Goal: Task Accomplishment & Management: Manage account settings

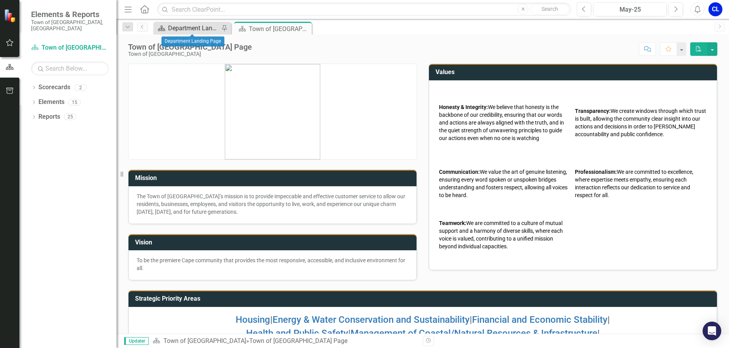
click at [182, 31] on div "Department Landing Page" at bounding box center [193, 28] width 51 height 10
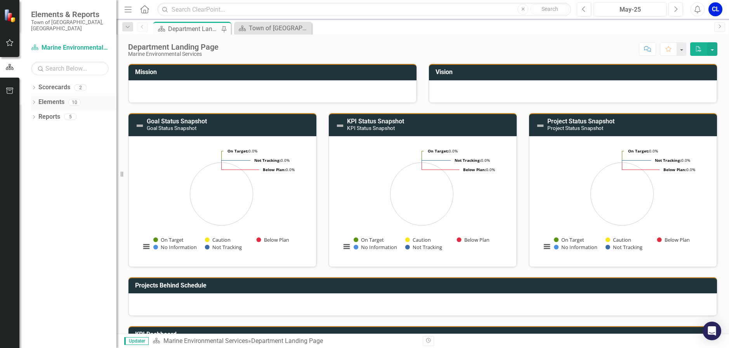
click at [45, 98] on link "Elements" at bounding box center [51, 102] width 26 height 9
click at [35, 101] on icon "Dropdown" at bounding box center [33, 103] width 5 height 4
click at [54, 113] on link "Goal Goals" at bounding box center [55, 117] width 26 height 9
click at [37, 116] on icon "Dropdown" at bounding box center [37, 118] width 5 height 4
click at [74, 126] on div "Increase efficiency in handling dog calls to service on public beaches." at bounding box center [86, 129] width 62 height 7
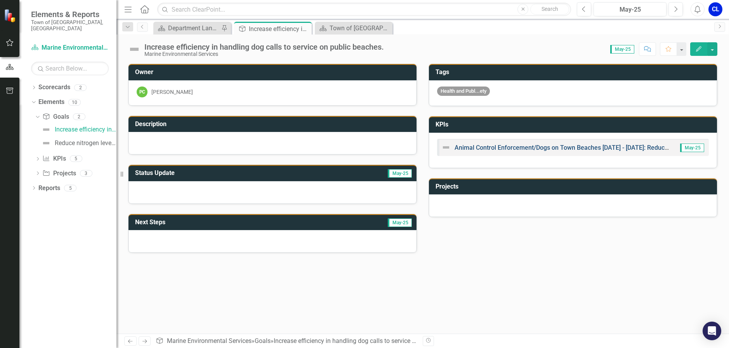
click at [479, 148] on link "Animal Control Enforcement/Dogs on Town Beaches [DATE] - [DATE]: Reduce calls f…" at bounding box center [639, 147] width 368 height 7
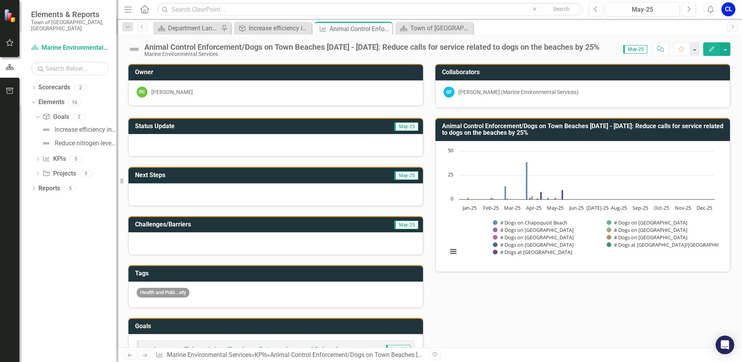
click at [637, 126] on h3 "Animal Control Enforcement/Dogs on Town Beaches [DATE] - [DATE]: Reduce calls f…" at bounding box center [584, 130] width 284 height 14
click at [711, 49] on icon "Edit" at bounding box center [711, 48] width 7 height 5
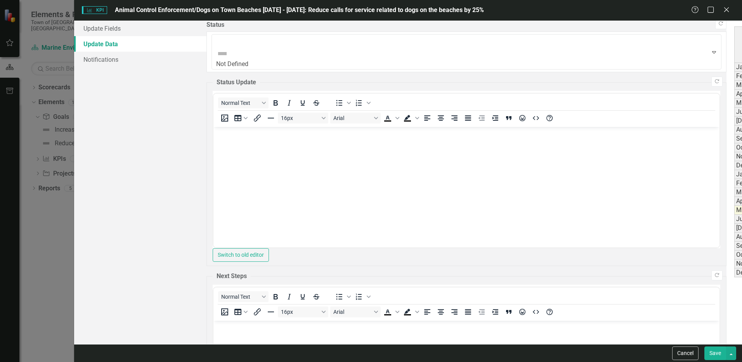
click at [729, 232] on div "Period Status # Monthly Patrols # Dogs on Chapoquoit Beach # Dogs on [GEOGRAPHI…" at bounding box center [734, 151] width 0 height 251
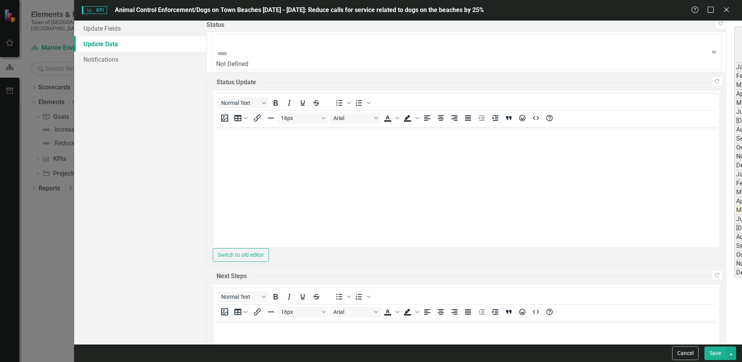
type textarea "2"
click at [129, 33] on link "Update Fields" at bounding box center [140, 29] width 132 height 16
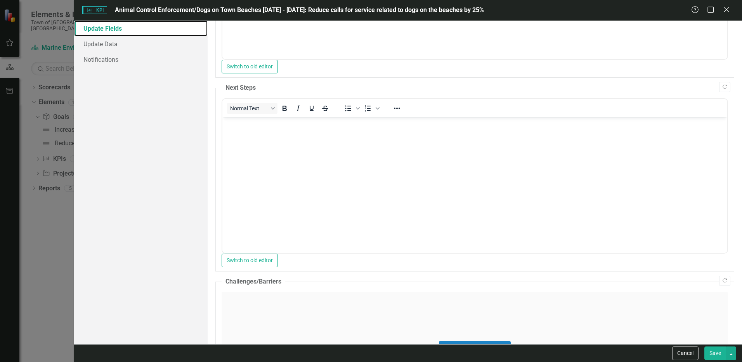
scroll to position [267, 0]
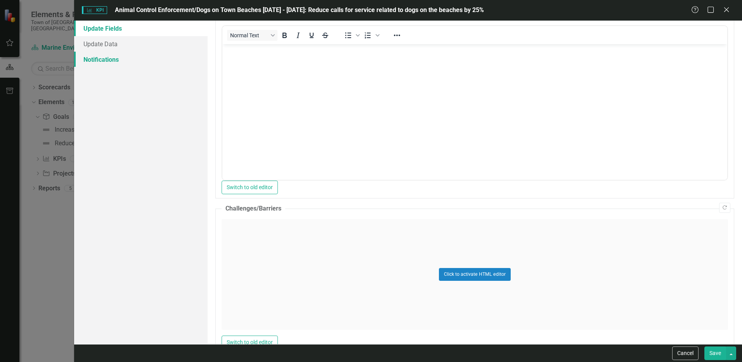
click at [96, 58] on link "Notifications" at bounding box center [141, 60] width 134 height 16
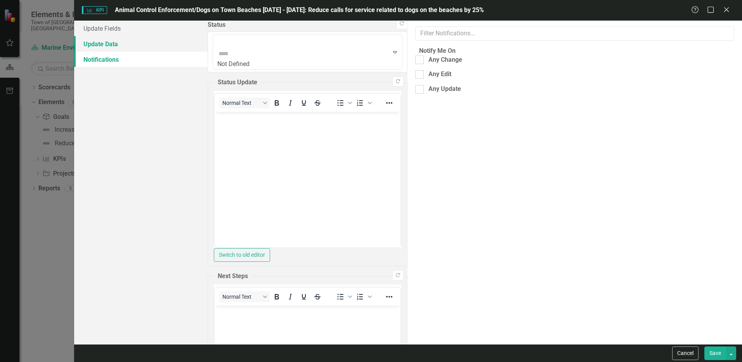
click at [99, 40] on link "Update Data" at bounding box center [141, 44] width 134 height 16
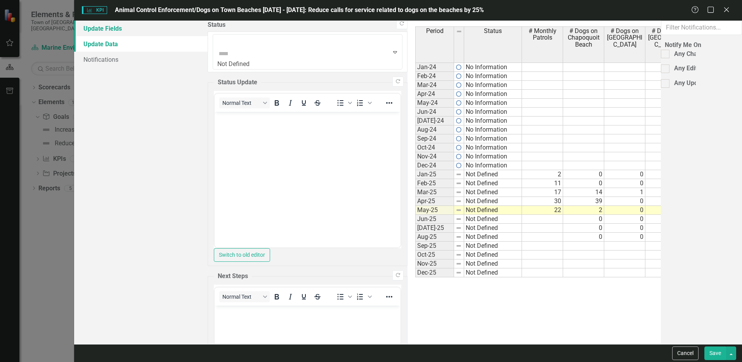
click at [103, 29] on link "Update Fields" at bounding box center [141, 29] width 134 height 16
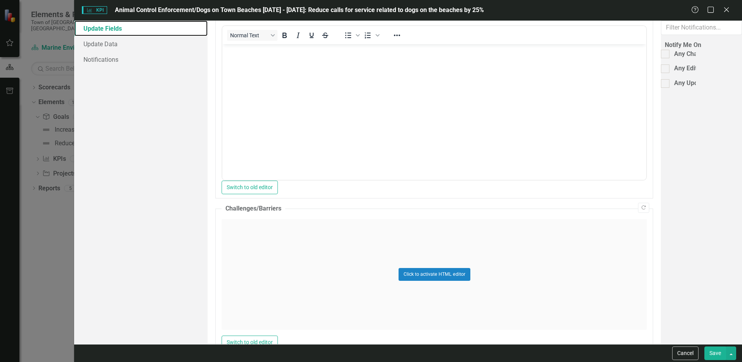
scroll to position [0, 0]
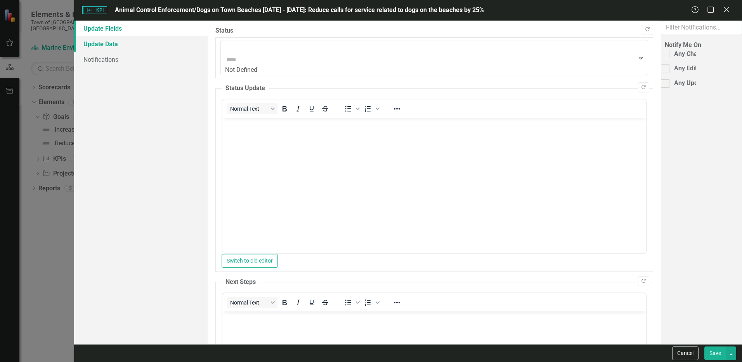
click at [112, 46] on link "Update Data" at bounding box center [141, 44] width 134 height 16
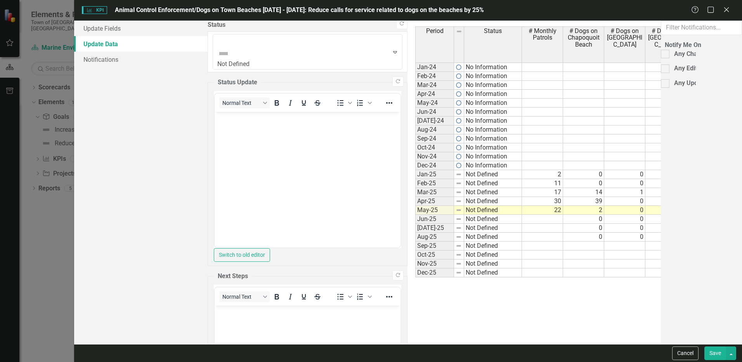
click at [415, 223] on div "Period Status # Monthly Patrols # Dogs on Chapoquoit Beach # Dogs on [GEOGRAPHI…" at bounding box center [415, 151] width 0 height 251
click at [687, 218] on td at bounding box center [707, 219] width 41 height 9
click at [687, 228] on td at bounding box center [707, 228] width 41 height 9
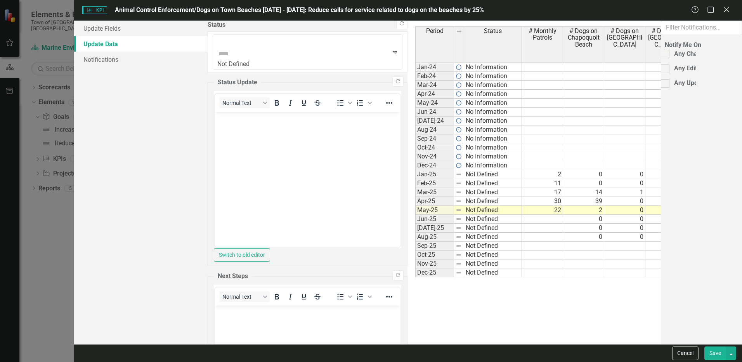
click at [687, 238] on td at bounding box center [707, 237] width 41 height 9
click at [415, 222] on div "Period Status # Monthly Patrols # Dogs on Chapoquoit Beach # Dogs on [GEOGRAPHI…" at bounding box center [415, 151] width 0 height 251
type textarea "0"
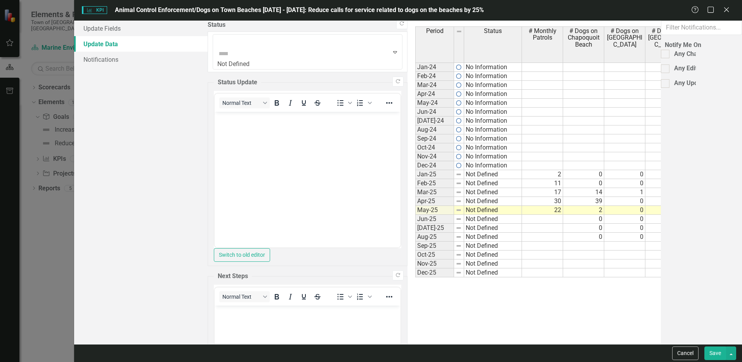
click at [522, 220] on td at bounding box center [542, 219] width 41 height 9
click at [522, 230] on td at bounding box center [542, 228] width 41 height 9
click at [522, 237] on td at bounding box center [542, 237] width 41 height 9
type textarea "12"
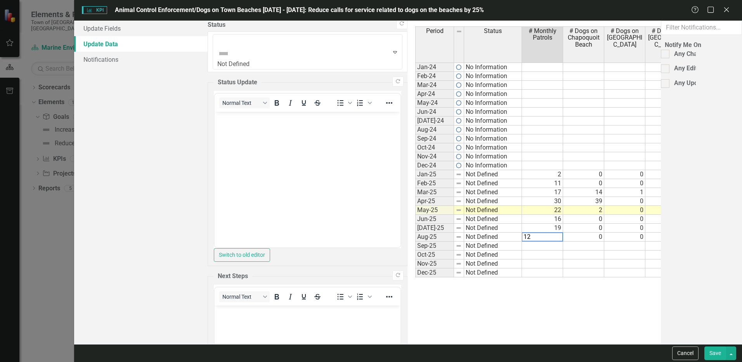
click at [563, 263] on td at bounding box center [583, 263] width 41 height 9
click at [646, 226] on td at bounding box center [666, 228] width 41 height 9
click at [581, 289] on div "Period Status # Monthly Patrols # Dogs on Chapoquoit Beach # Dogs on [GEOGRAPHI…" at bounding box center [674, 182] width 519 height 312
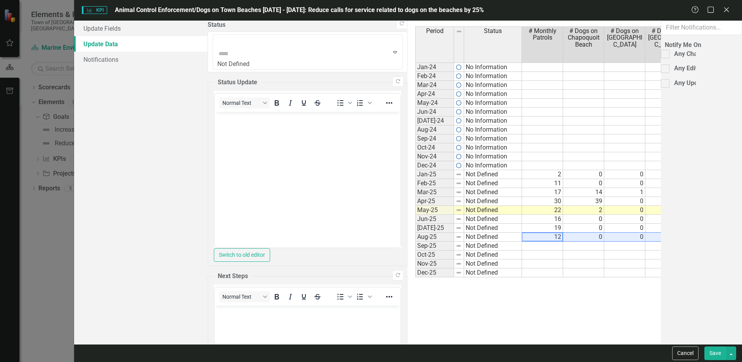
drag, startPoint x: 347, startPoint y: 239, endPoint x: 669, endPoint y: 237, distance: 321.8
click at [669, 237] on tr "Aug-25 Not Defined 12 0 0 0 0 2 2" at bounding box center [674, 237] width 518 height 9
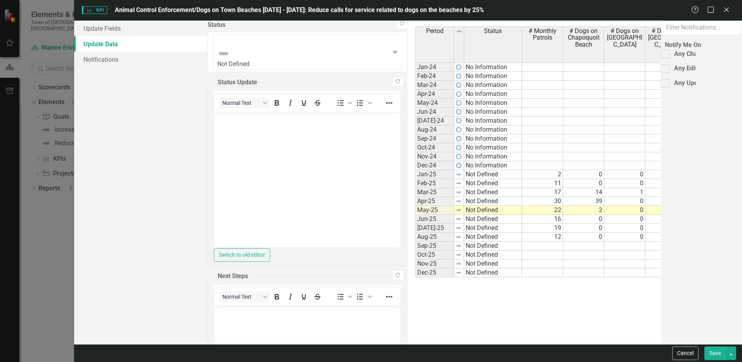
click at [716, 348] on button "Save" at bounding box center [716, 353] width 22 height 14
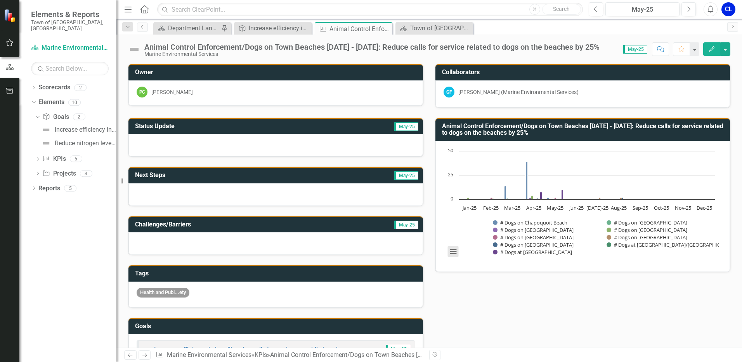
click at [449, 256] on button "View chart menu, Chart" at bounding box center [453, 251] width 11 height 11
click at [612, 261] on rect "Interactive chart" at bounding box center [581, 205] width 275 height 116
click at [664, 132] on h3 "Animal Control Enforcement/Dogs on Town Beaches [DATE] - [DATE]: Reduce calls f…" at bounding box center [584, 130] width 284 height 14
drag, startPoint x: 664, startPoint y: 132, endPoint x: 606, endPoint y: 132, distance: 58.6
click at [606, 132] on h3 "Animal Control Enforcement/Dogs on Town Beaches [DATE] - [DATE]: Reduce calls f…" at bounding box center [584, 130] width 284 height 14
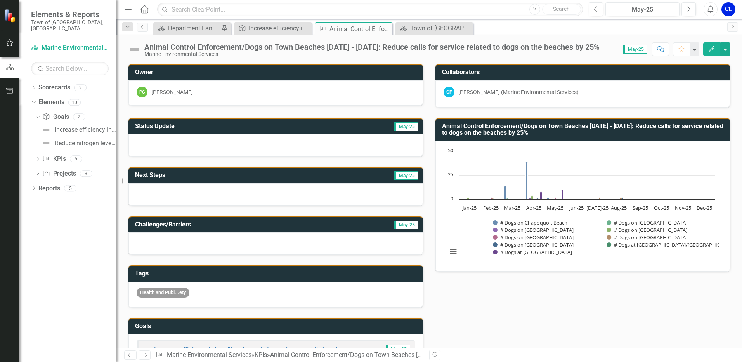
click at [606, 132] on h3 "Animal Control Enforcement/Dogs on Town Beaches [DATE] - [DATE]: Reduce calls f…" at bounding box center [584, 130] width 284 height 14
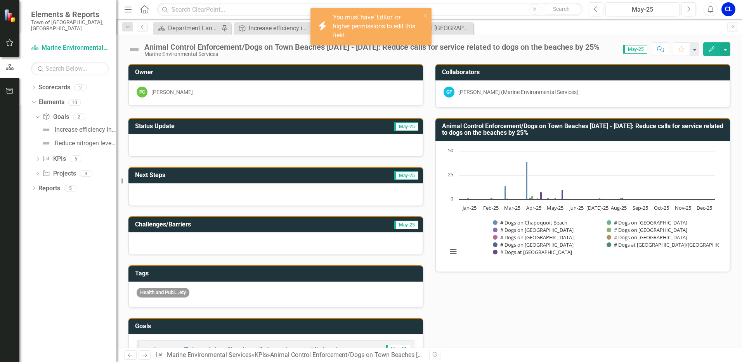
click at [496, 128] on h3 "Animal Control Enforcement/Dogs on Town Beaches [DATE] - [DATE]: Reduce calls f…" at bounding box center [584, 130] width 284 height 14
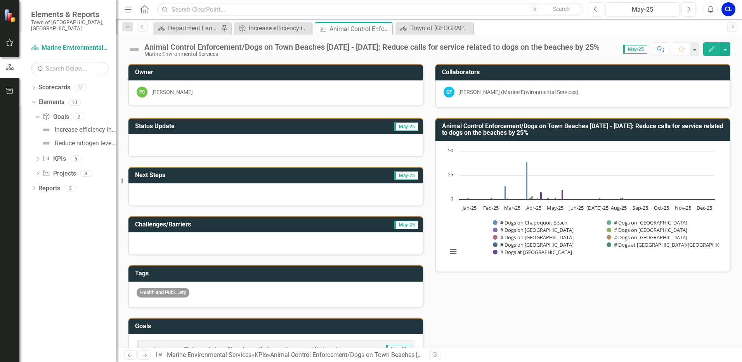
click at [711, 48] on icon "Edit" at bounding box center [711, 48] width 7 height 5
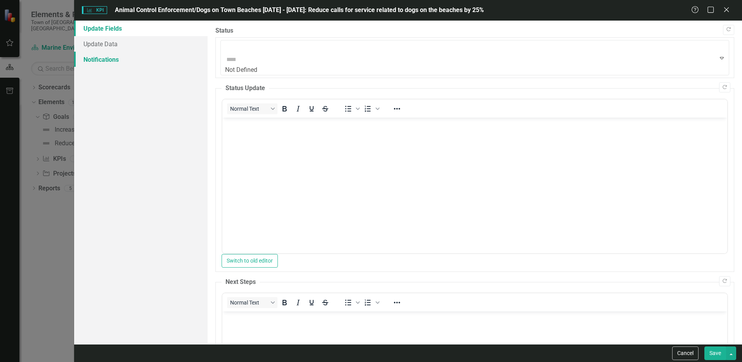
click at [109, 59] on link "Notifications" at bounding box center [141, 60] width 134 height 16
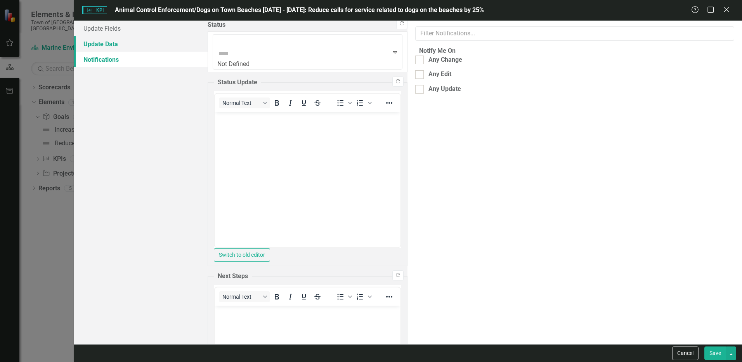
click at [109, 44] on link "Update Data" at bounding box center [141, 44] width 134 height 16
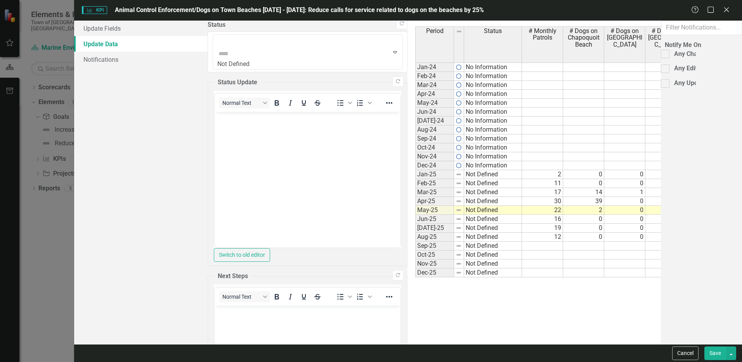
click at [647, 39] on span "# Dogs on [GEOGRAPHIC_DATA]" at bounding box center [666, 38] width 38 height 21
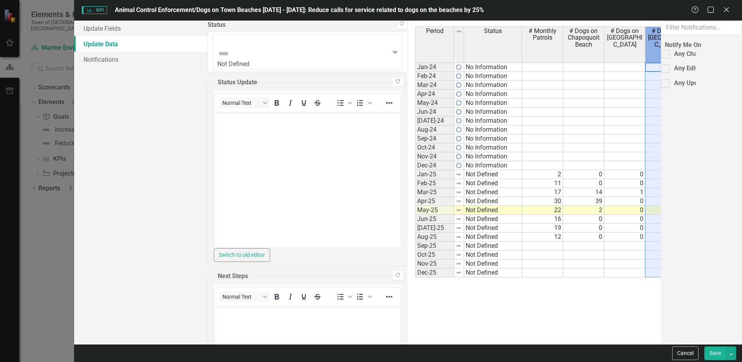
click at [688, 37] on span "# Dogs on [GEOGRAPHIC_DATA]" at bounding box center [707, 38] width 38 height 21
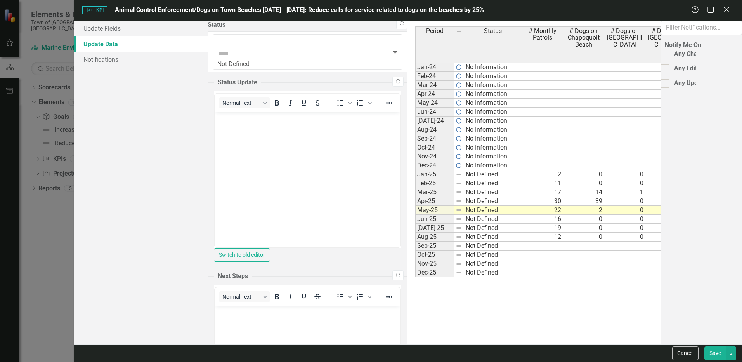
click at [688, 37] on span "# Dogs on [GEOGRAPHIC_DATA]" at bounding box center [707, 38] width 38 height 21
click at [687, 271] on td at bounding box center [707, 272] width 41 height 9
click at [454, 38] on th at bounding box center [459, 44] width 10 height 36
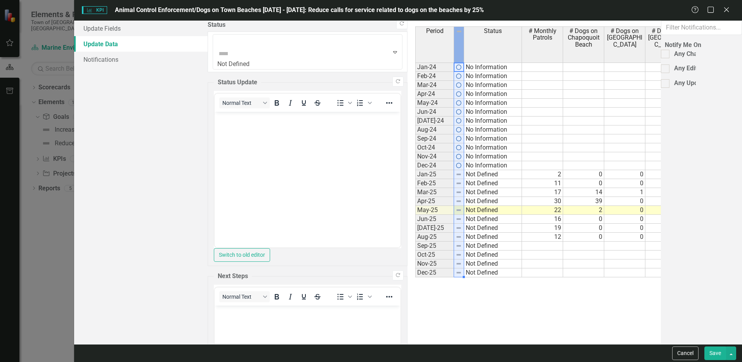
click at [415, 37] on th "Period" at bounding box center [434, 44] width 39 height 36
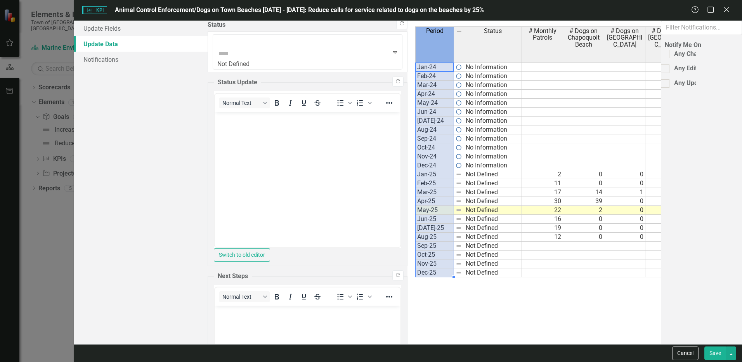
click at [118, 36] on link "Update Data" at bounding box center [141, 44] width 134 height 16
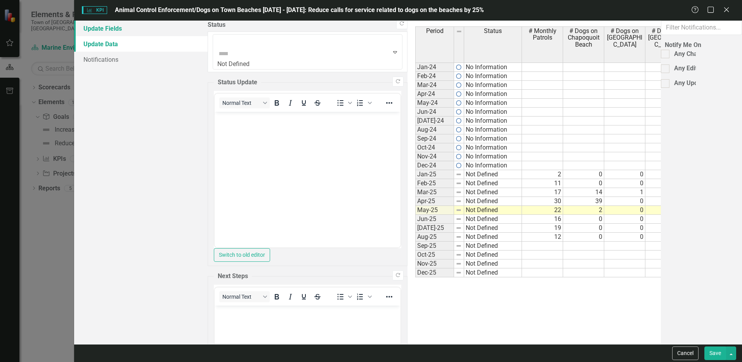
click at [117, 31] on link "Update Fields" at bounding box center [141, 29] width 134 height 16
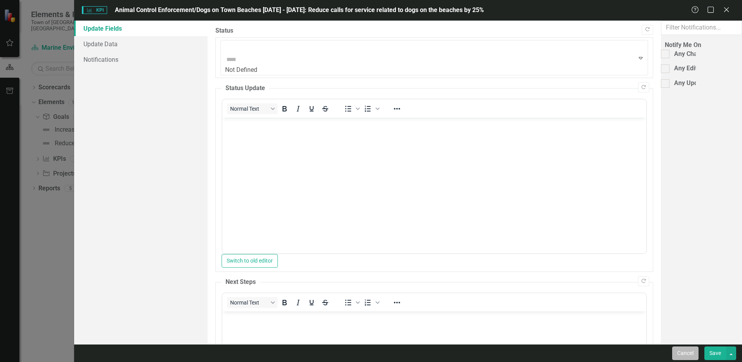
click at [677, 348] on button "Cancel" at bounding box center [685, 353] width 26 height 14
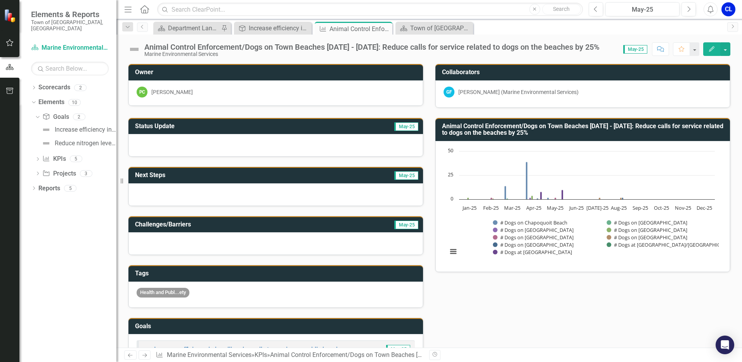
click at [463, 129] on h3 "Animal Control Enforcement/Dogs on Town Beaches [DATE] - [DATE]: Reduce calls f…" at bounding box center [584, 130] width 284 height 14
click at [473, 71] on h3 "Collaborators" at bounding box center [584, 72] width 284 height 7
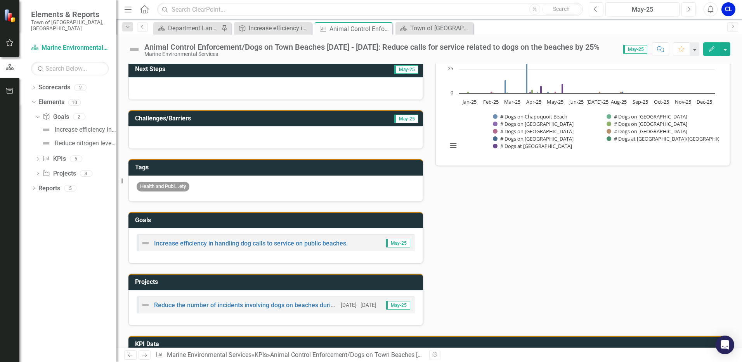
scroll to position [116, 0]
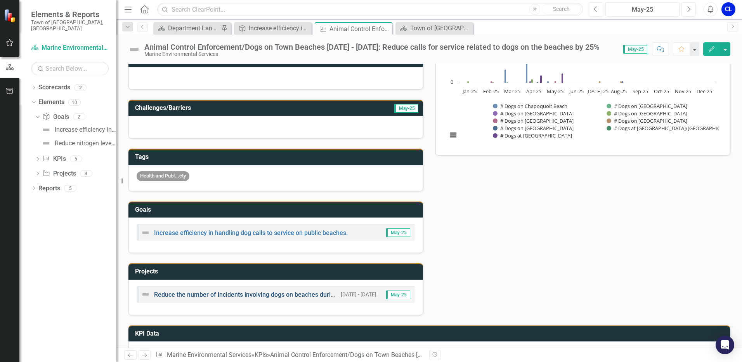
click at [237, 295] on link "Reduce the number of incidents involving dogs on beaches during prohibited peri…" at bounding box center [288, 294] width 269 height 7
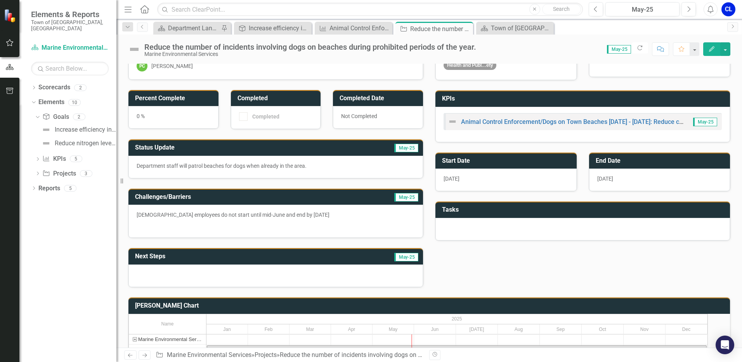
scroll to position [55, 0]
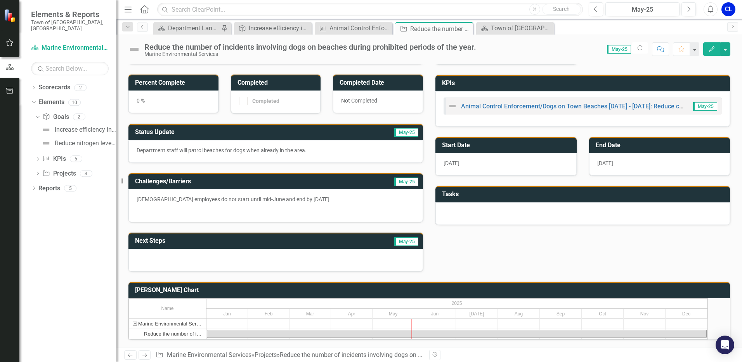
click at [605, 160] on span "[DATE]" at bounding box center [605, 163] width 16 height 6
click at [507, 102] on link "Animal Control Enforcement/Dogs on Town Beaches [DATE] - [DATE]: Reduce calls f…" at bounding box center [645, 105] width 368 height 7
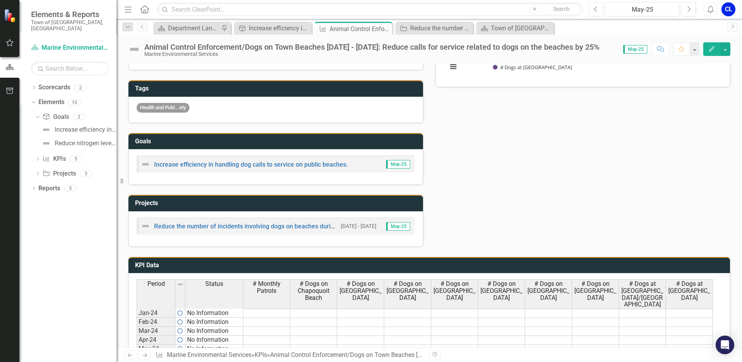
scroll to position [311, 0]
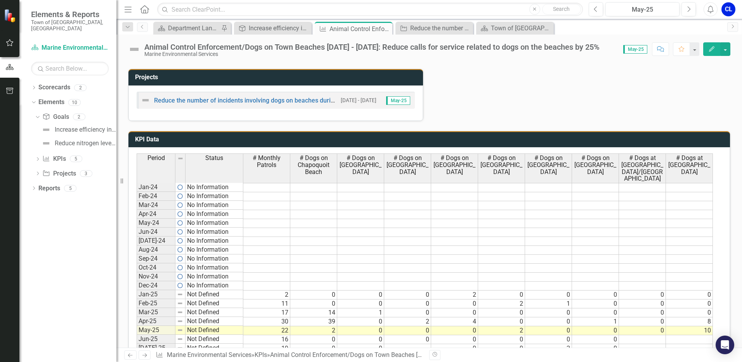
click at [137, 200] on div "Period Status # Monthly Patrols # Dogs on Chapoquoit Beach # Dogs on [GEOGRAPHI…" at bounding box center [137, 275] width 0 height 244
click at [655, 164] on span "# Dogs at [GEOGRAPHIC_DATA]/[GEOGRAPHIC_DATA]" at bounding box center [642, 167] width 43 height 27
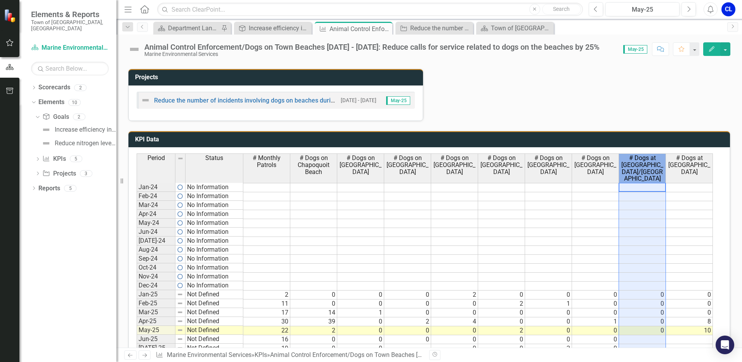
click at [694, 163] on span "# Dogs at [GEOGRAPHIC_DATA]" at bounding box center [689, 164] width 43 height 21
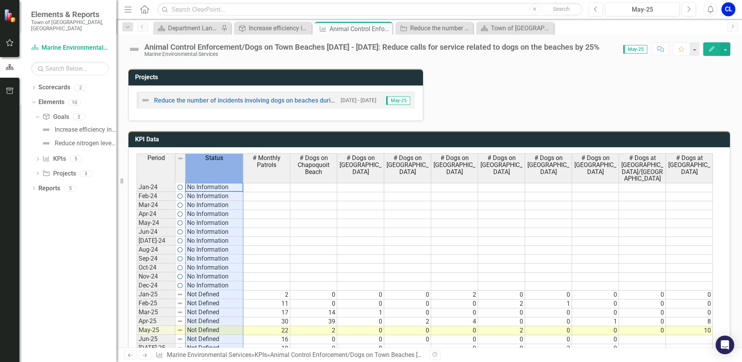
click at [229, 165] on th "Status" at bounding box center [215, 167] width 58 height 29
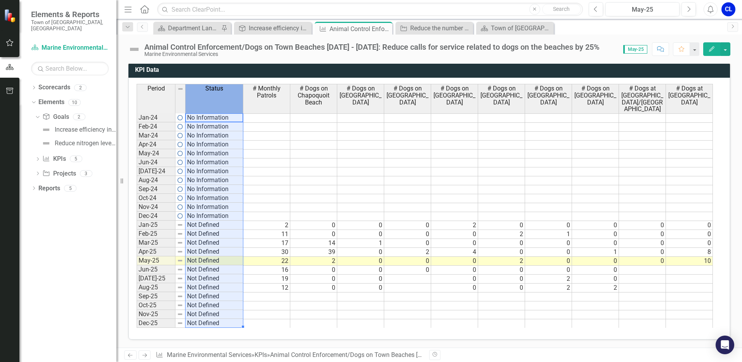
click at [313, 314] on td at bounding box center [313, 314] width 47 height 9
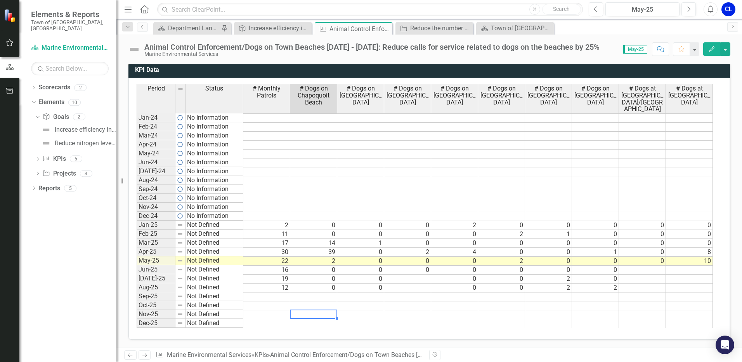
click at [706, 52] on button "Edit" at bounding box center [711, 49] width 17 height 14
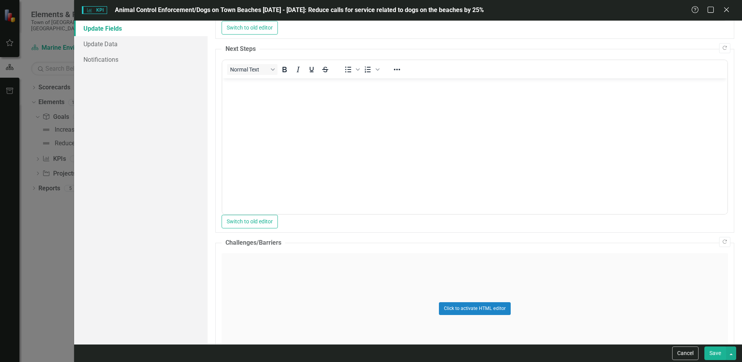
scroll to position [267, 0]
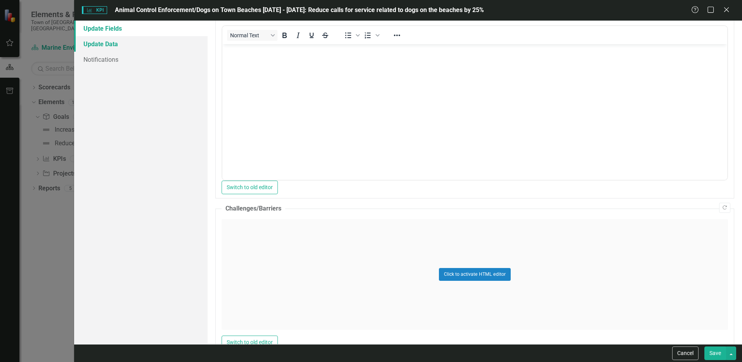
click at [116, 46] on link "Update Data" at bounding box center [141, 44] width 134 height 16
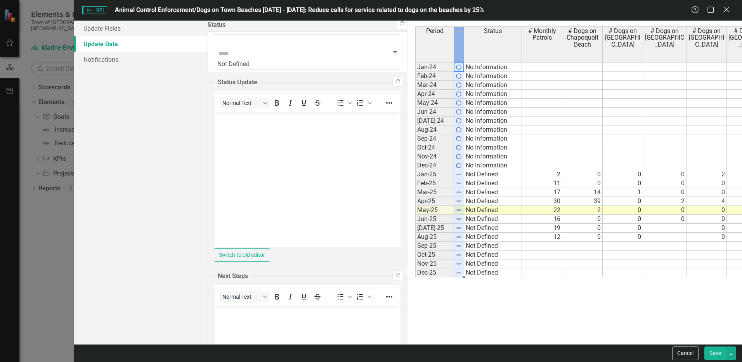
click at [415, 47] on th "Period" at bounding box center [434, 44] width 39 height 36
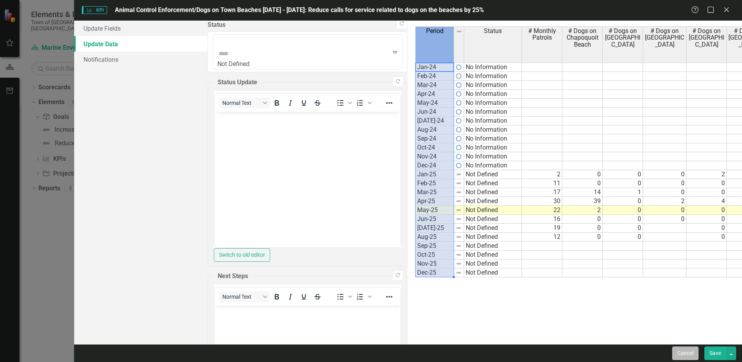
click at [677, 348] on button "Cancel" at bounding box center [685, 353] width 26 height 14
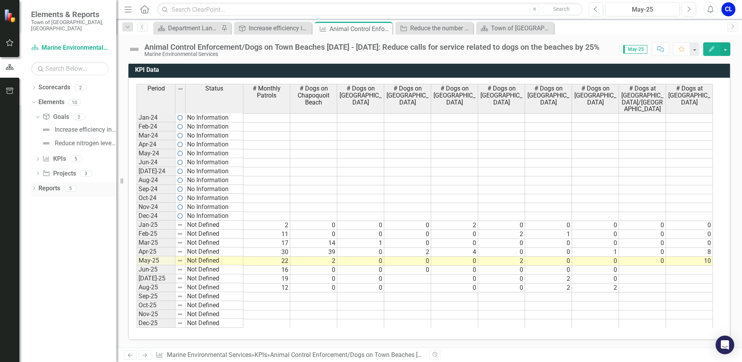
click at [31, 186] on div "Dropdown" at bounding box center [33, 189] width 5 height 7
click at [52, 240] on link "KPI KPIs" at bounding box center [53, 244] width 23 height 9
click at [33, 237] on div "Dropdown Scorecard Scorecard 1 Department Landing Page Dropdown Goal Goals 0 Dr…" at bounding box center [73, 231] width 85 height 72
click at [34, 238] on div "Dropdown Scorecard Scorecard 1 Department Landing Page Dropdown Goal Goals 0 Dr…" at bounding box center [73, 231] width 85 height 72
click at [36, 243] on icon "Dropdown" at bounding box center [37, 245] width 5 height 4
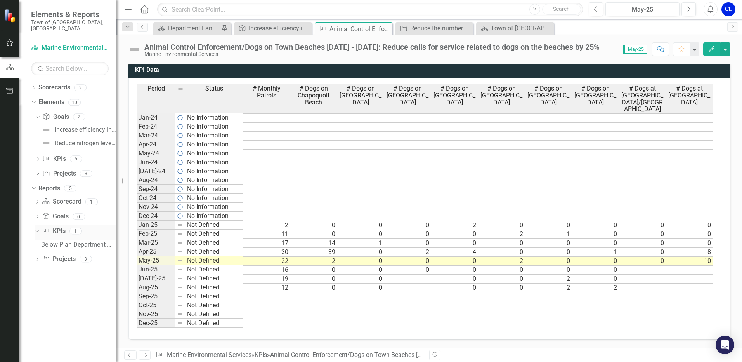
click at [37, 228] on icon "Dropdown" at bounding box center [36, 230] width 4 height 5
click at [73, 126] on div "Increase efficiency in handling dog calls to service on public beaches." at bounding box center [86, 129] width 62 height 7
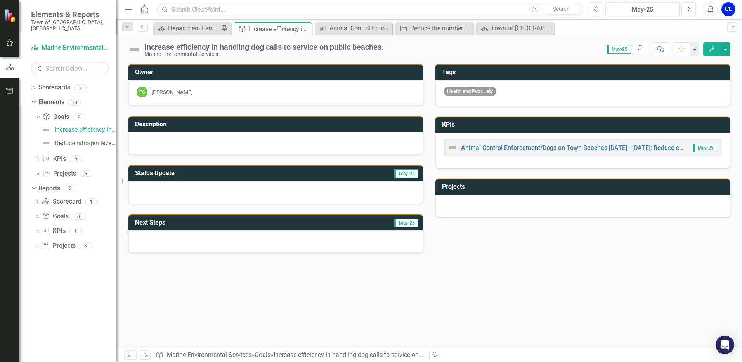
click at [713, 45] on button "Edit" at bounding box center [711, 49] width 17 height 14
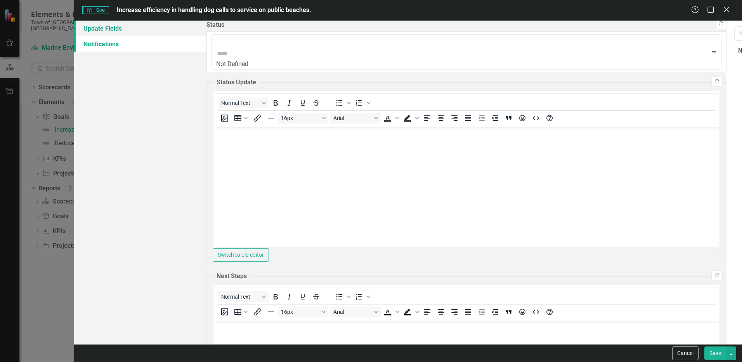
click at [124, 28] on link "Update Fields" at bounding box center [140, 29] width 132 height 16
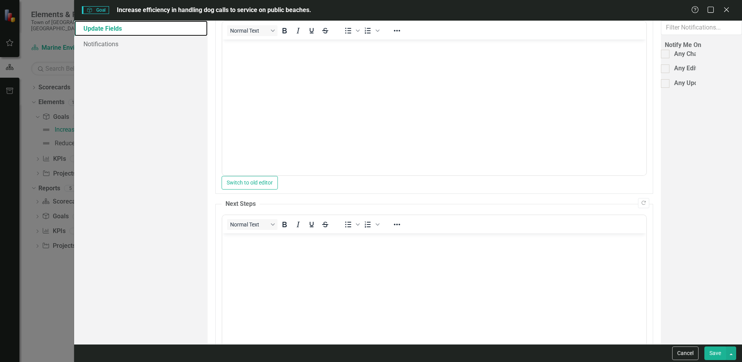
scroll to position [110, 0]
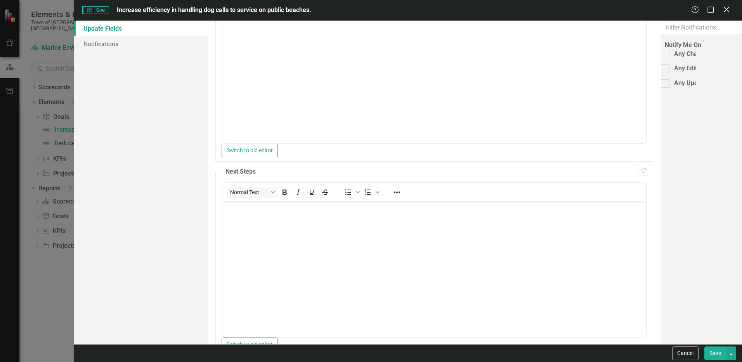
click at [724, 10] on icon "Close" at bounding box center [727, 9] width 10 height 7
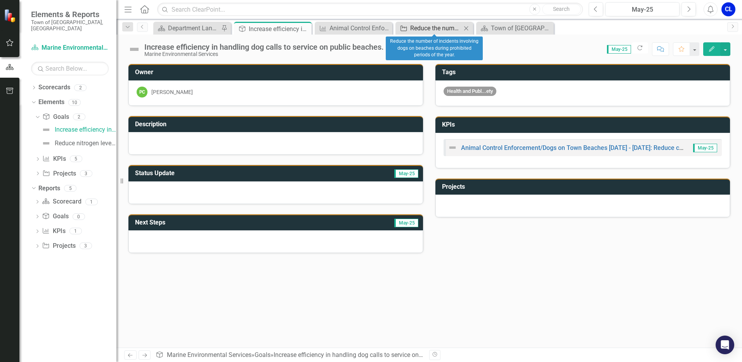
click at [452, 29] on div "Reduce the number of incidents involving dogs on beaches during prohibited peri…" at bounding box center [435, 28] width 51 height 10
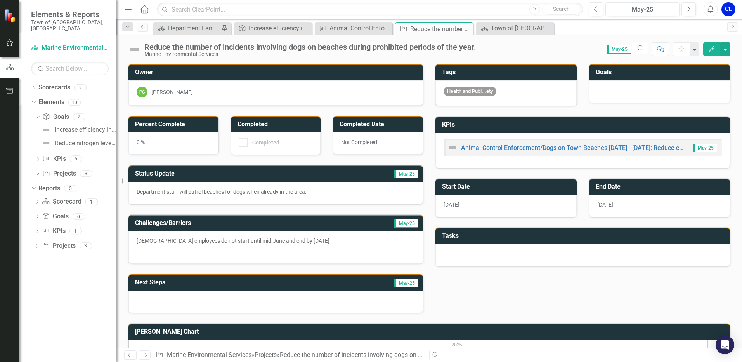
click at [706, 49] on button "Edit" at bounding box center [711, 49] width 17 height 14
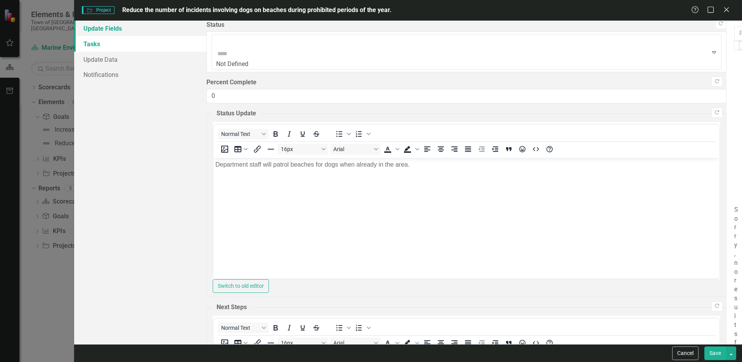
click at [97, 26] on link "Update Fields" at bounding box center [140, 29] width 132 height 16
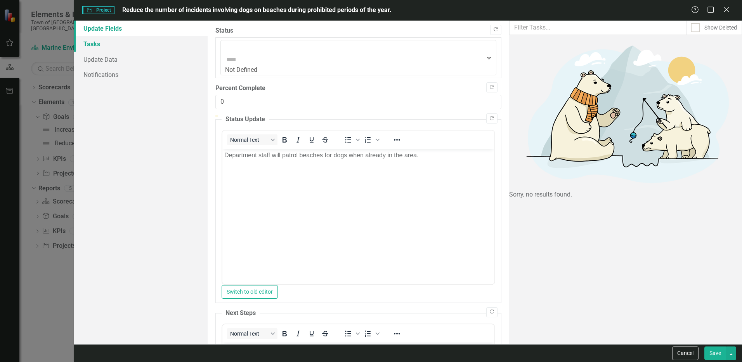
click at [95, 50] on link "Tasks" at bounding box center [141, 44] width 134 height 16
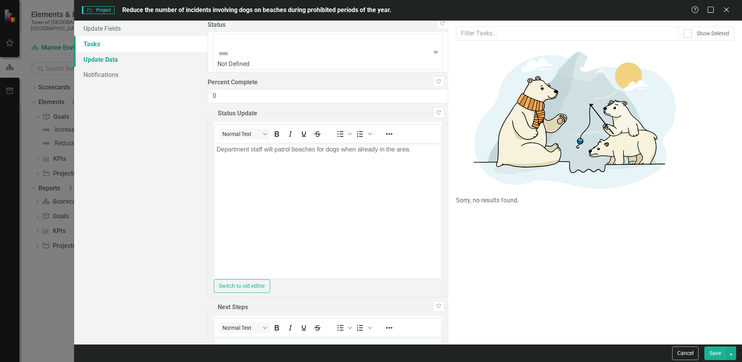
click at [97, 64] on link "Update Data" at bounding box center [141, 60] width 134 height 16
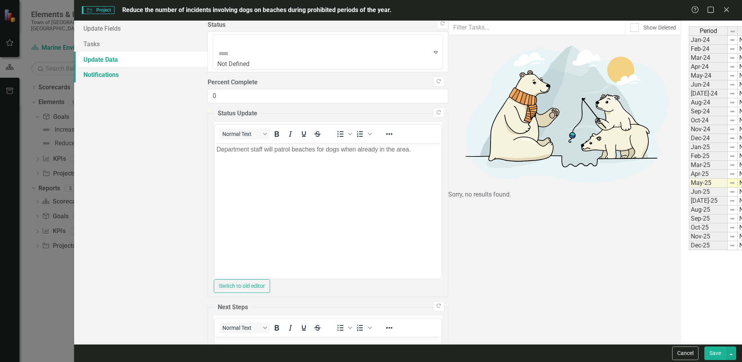
click at [123, 80] on link "Notifications" at bounding box center [141, 75] width 134 height 16
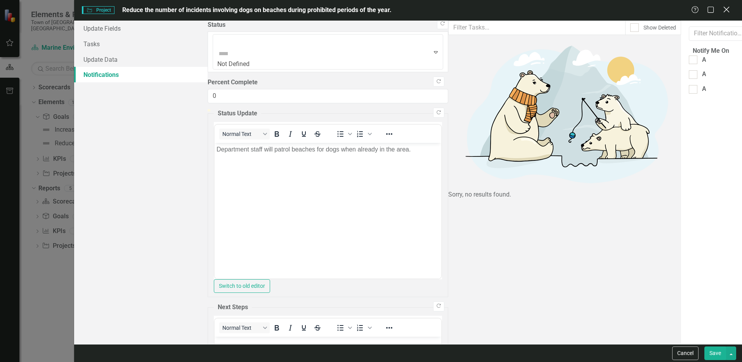
click at [729, 10] on icon "Close" at bounding box center [727, 9] width 10 height 7
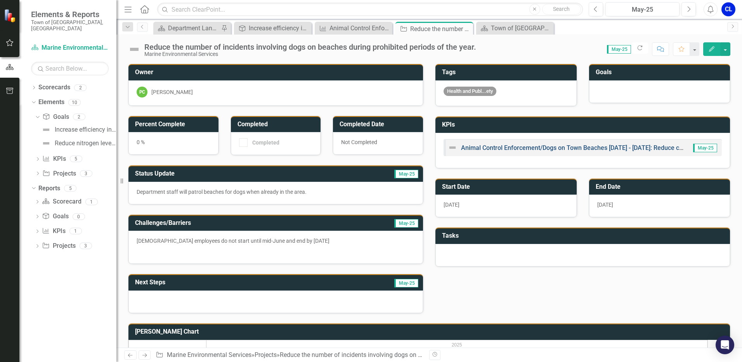
click at [482, 150] on link "Animal Control Enforcement/Dogs on Town Beaches [DATE] - [DATE]: Reduce calls f…" at bounding box center [645, 147] width 368 height 7
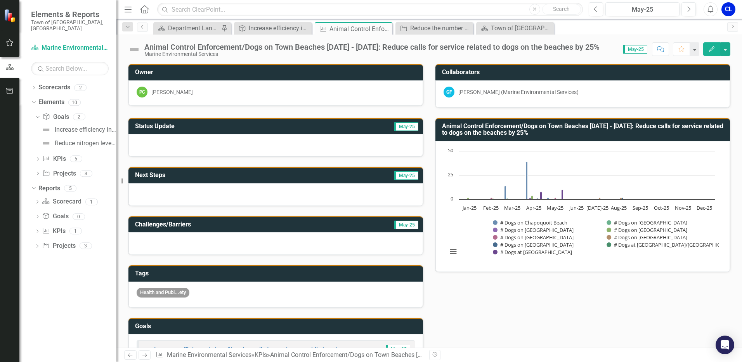
click at [224, 146] on div at bounding box center [275, 145] width 295 height 23
click at [178, 151] on div at bounding box center [275, 145] width 295 height 23
click at [265, 201] on div at bounding box center [275, 194] width 295 height 23
click at [716, 47] on button "Edit" at bounding box center [711, 49] width 17 height 14
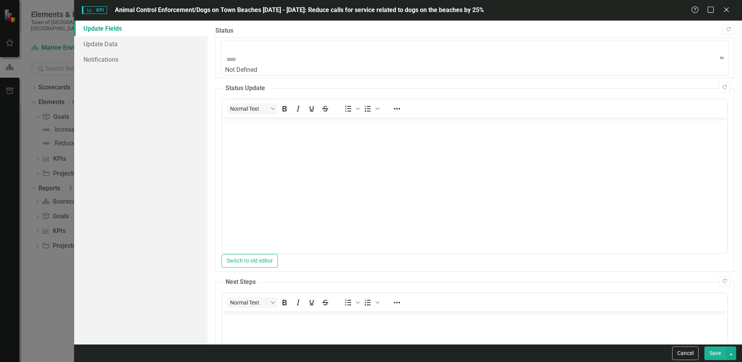
click at [277, 146] on body "Rich Text Area. Press ALT-0 for help." at bounding box center [474, 176] width 505 height 116
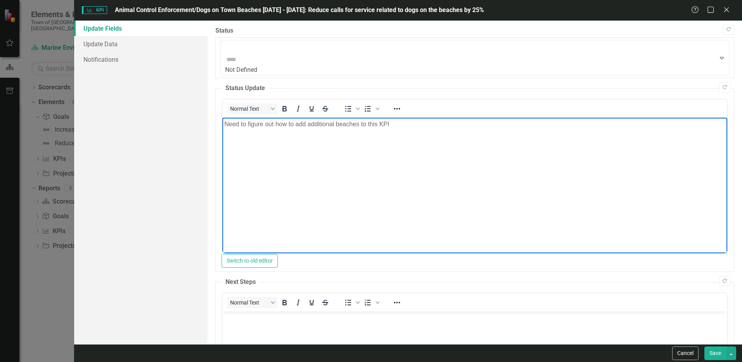
click at [251, 148] on body "Need to figure out how to add additional beaches to this KPI" at bounding box center [474, 176] width 505 height 116
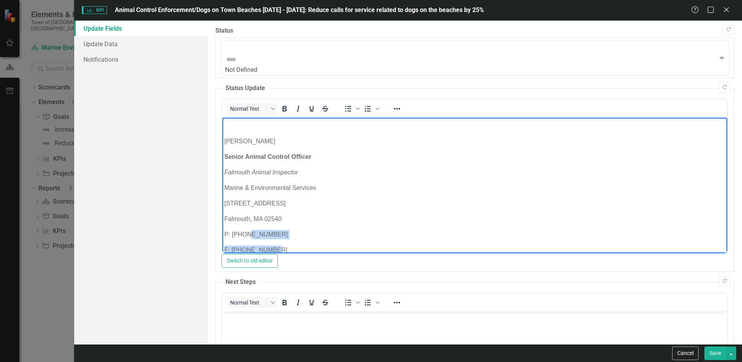
scroll to position [685, 0]
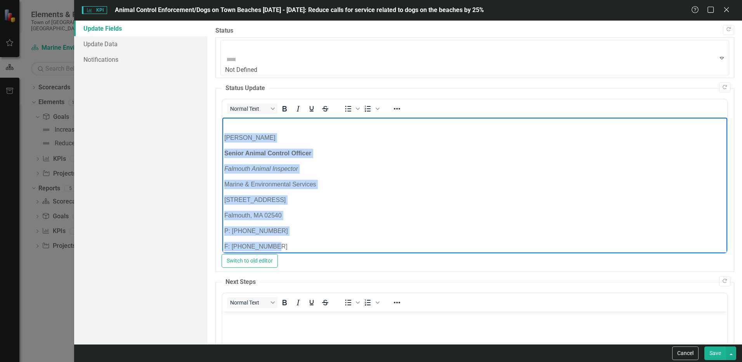
drag, startPoint x: 281, startPoint y: 252, endPoint x: 219, endPoint y: 138, distance: 130.1
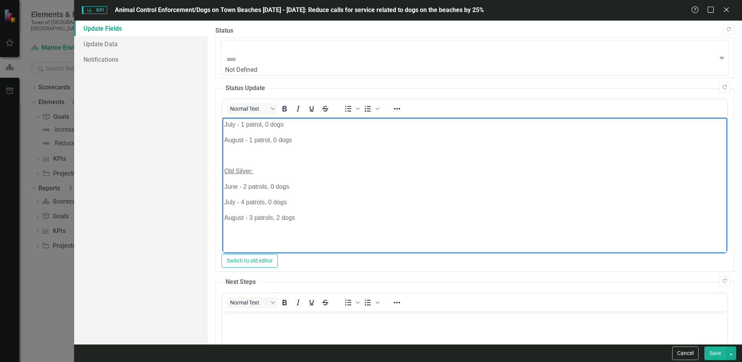
scroll to position [544, 0]
click at [233, 170] on p "Rich Text Area. Press ALT-0 for help." at bounding box center [474, 170] width 501 height 9
click at [233, 199] on p "JULY: 19 patrols, 2 dogs" at bounding box center [474, 201] width 501 height 9
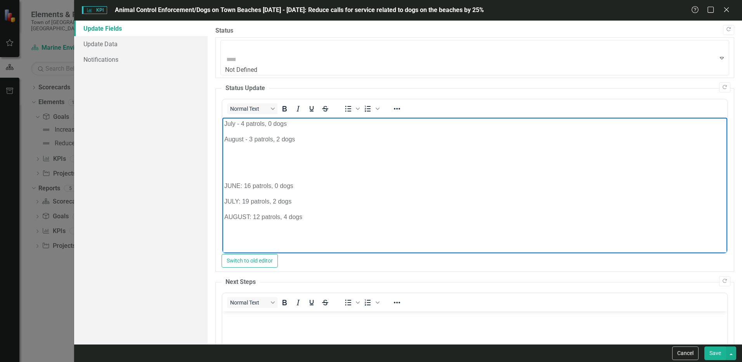
click at [238, 245] on p "Rich Text Area. Press ALT-0 for help." at bounding box center [474, 247] width 501 height 9
click at [236, 241] on p "Rich Text Area. Press ALT-0 for help." at bounding box center [474, 240] width 501 height 9
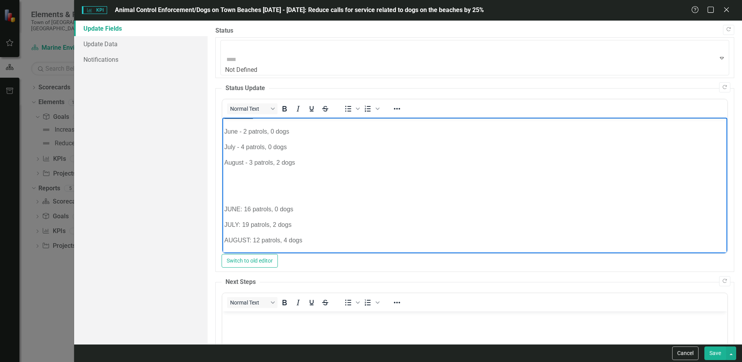
scroll to position [521, 0]
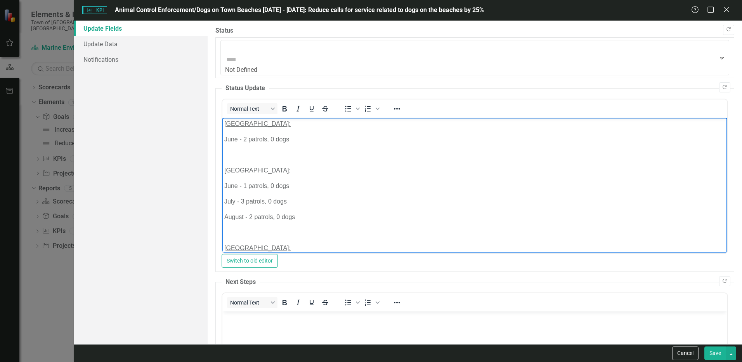
scroll to position [0, 0]
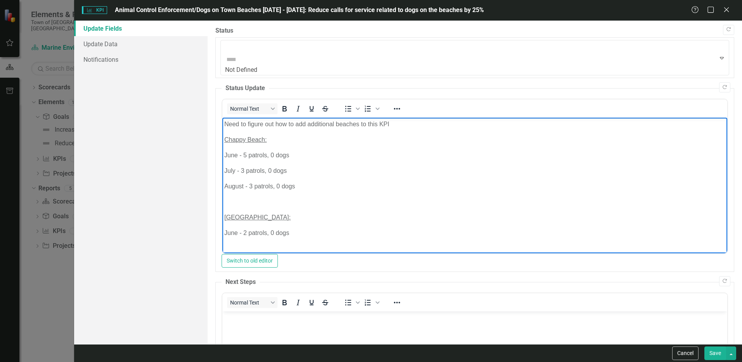
click at [711, 348] on button "Save" at bounding box center [716, 353] width 22 height 14
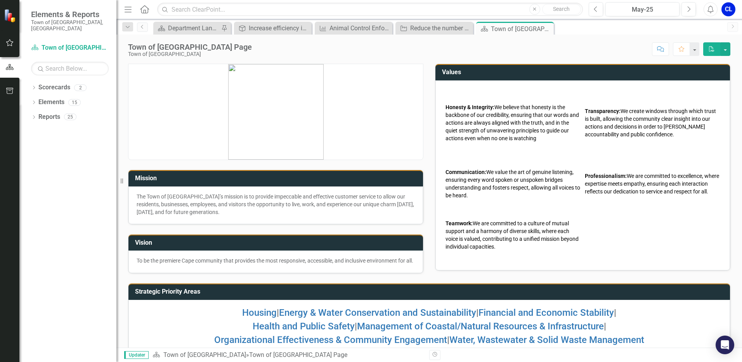
click at [730, 6] on div "CL" at bounding box center [729, 9] width 14 height 14
click at [707, 69] on link "icon.tutorial Show Tutorials" at bounding box center [704, 68] width 61 height 14
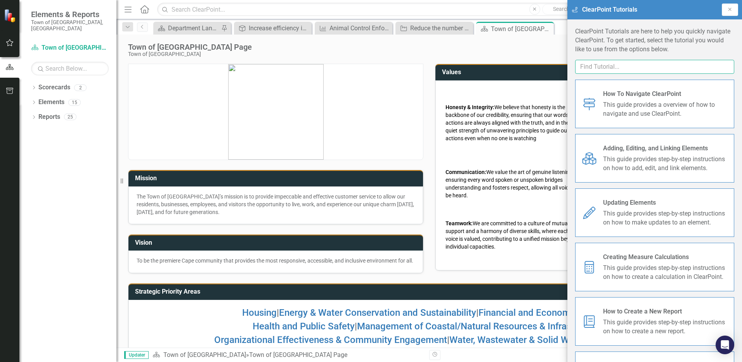
click at [609, 71] on input "text" at bounding box center [654, 67] width 159 height 14
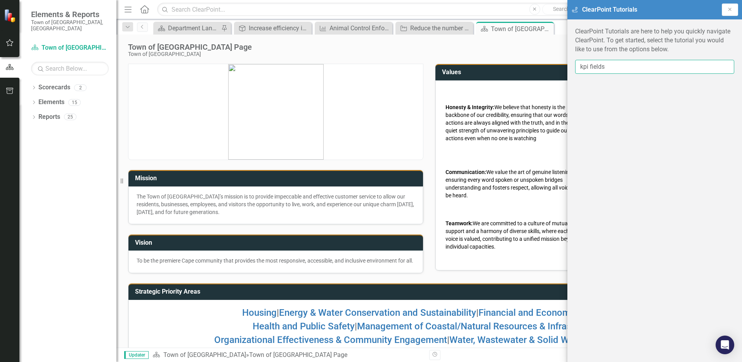
click at [609, 71] on input "kpi fields" at bounding box center [654, 67] width 159 height 14
type input "k"
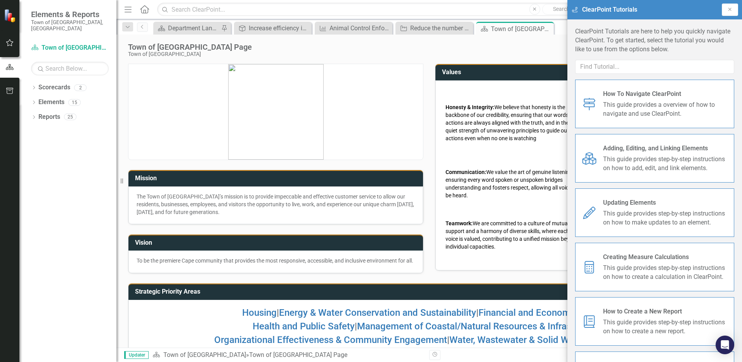
click at [648, 170] on span "This guide provides step-by-step instructions on how to add, edit, and link ele…" at bounding box center [665, 164] width 125 height 18
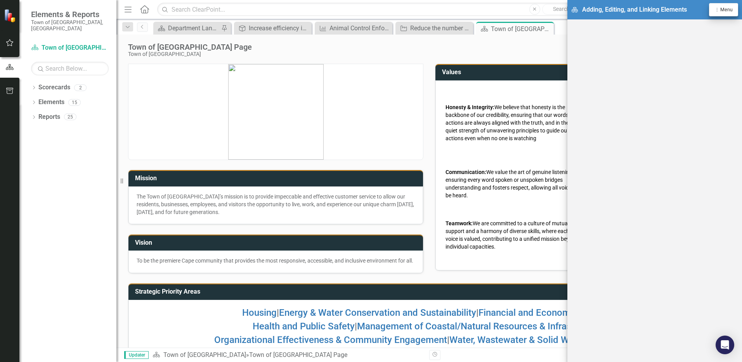
click at [727, 12] on span "Menu" at bounding box center [726, 9] width 12 height 5
click at [716, 24] on link "icon.tutorial Show All Tutorials" at bounding box center [698, 23] width 80 height 14
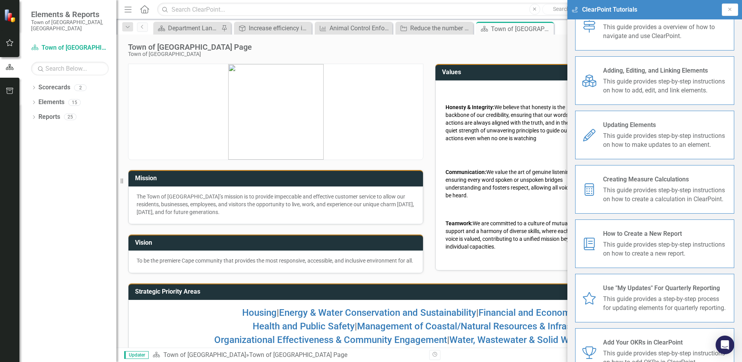
scroll to position [106, 0]
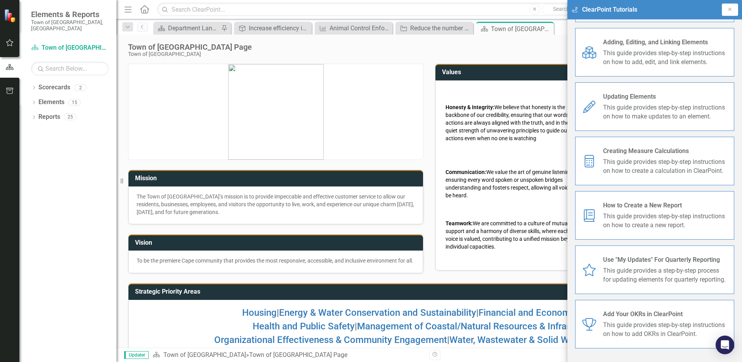
click at [667, 107] on span "This guide provides step-by-step instructions on how to make updates to an elem…" at bounding box center [665, 112] width 125 height 18
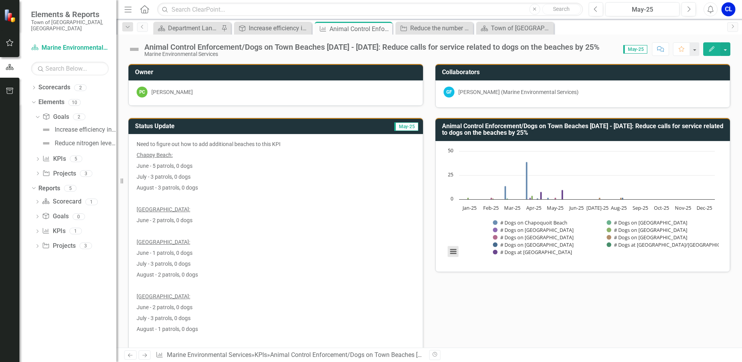
click at [448, 252] on button "View chart menu, Chart" at bounding box center [453, 251] width 11 height 11
click at [563, 261] on rect "Interactive chart" at bounding box center [581, 205] width 275 height 116
click at [540, 230] on button "Show # Dogs on Falmouth Heights Beach" at bounding box center [537, 229] width 89 height 7
click at [541, 234] on button "Show # Dogs on Menauhant Beach" at bounding box center [530, 237] width 75 height 7
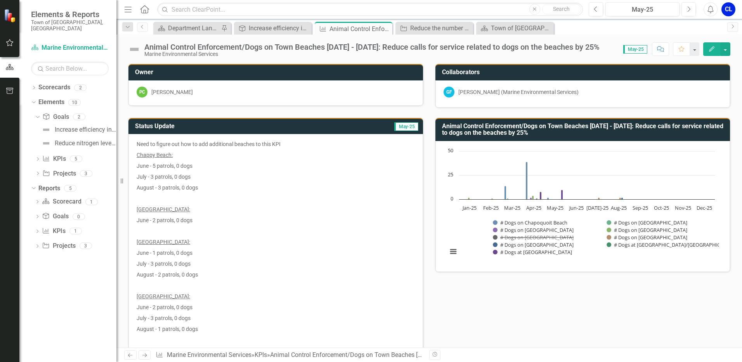
drag, startPoint x: 542, startPoint y: 237, endPoint x: 535, endPoint y: 245, distance: 11.0
click at [535, 245] on button "Show # Dogs on Old Silver Beach" at bounding box center [527, 244] width 69 height 7
click at [531, 253] on button "Show # Dogs at Long Pond" at bounding box center [521, 251] width 56 height 7
click at [521, 237] on button "Show # Dogs on Menauhant Beach" at bounding box center [530, 237] width 75 height 7
click at [520, 244] on button "Show # Dogs on Old Silver Beach" at bounding box center [527, 244] width 69 height 7
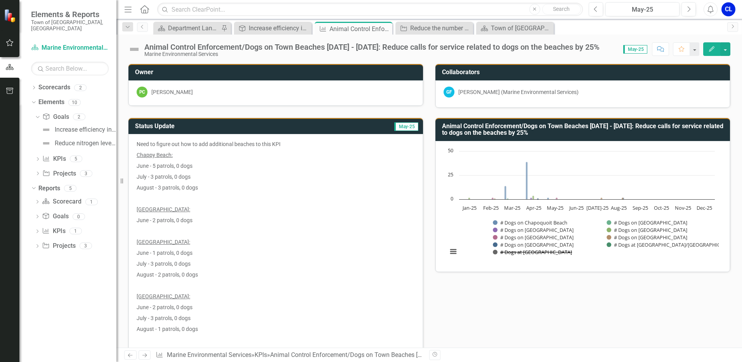
click at [520, 253] on button "Show # Dogs at Long Pond" at bounding box center [521, 251] width 56 height 7
click at [464, 207] on text "Jan-25" at bounding box center [469, 207] width 15 height 7
click at [466, 136] on h3 "Animal Control Enforcement/Dogs on Town Beaches [DATE] - [DATE]: Reduce calls f…" at bounding box center [584, 130] width 284 height 14
click at [465, 130] on h3 "Animal Control Enforcement/Dogs on Town Beaches [DATE] - [DATE]: Reduce calls f…" at bounding box center [584, 130] width 284 height 14
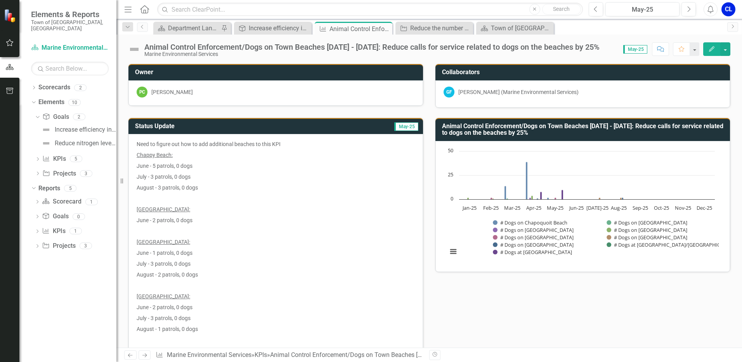
click at [489, 130] on h3 "Animal Control Enforcement/Dogs on Town Beaches [DATE] - [DATE]: Reduce calls f…" at bounding box center [584, 130] width 284 height 14
drag, startPoint x: 489, startPoint y: 130, endPoint x: 471, endPoint y: 129, distance: 17.9
click at [471, 129] on h3 "Animal Control Enforcement/Dogs on Town Beaches [DATE] - [DATE]: Reduce calls f…" at bounding box center [584, 130] width 284 height 14
click at [515, 28] on div "Town of [GEOGRAPHIC_DATA] Page" at bounding box center [516, 28] width 51 height 10
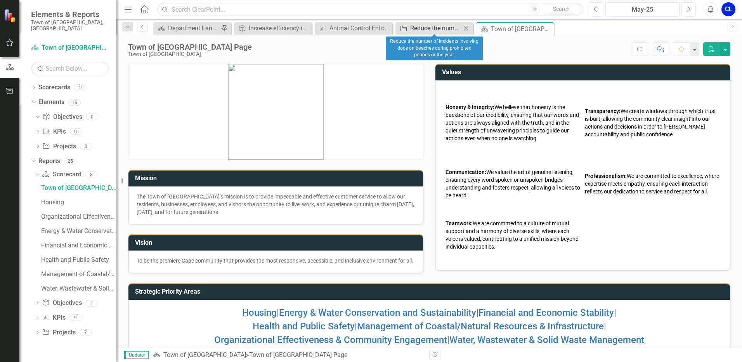
click at [445, 28] on div "Reduce the number of incidents involving dogs on beaches during prohibited peri…" at bounding box center [435, 28] width 51 height 10
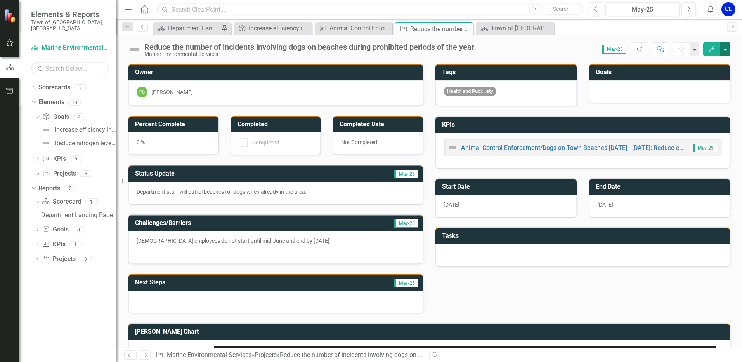
click at [727, 51] on button "button" at bounding box center [725, 49] width 10 height 14
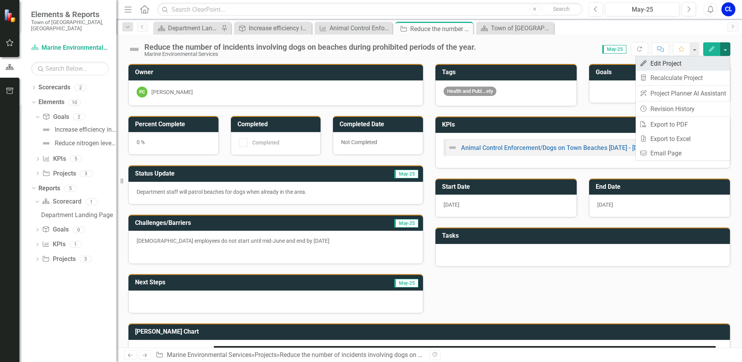
click at [667, 66] on link "Edit Edit Project" at bounding box center [683, 63] width 94 height 14
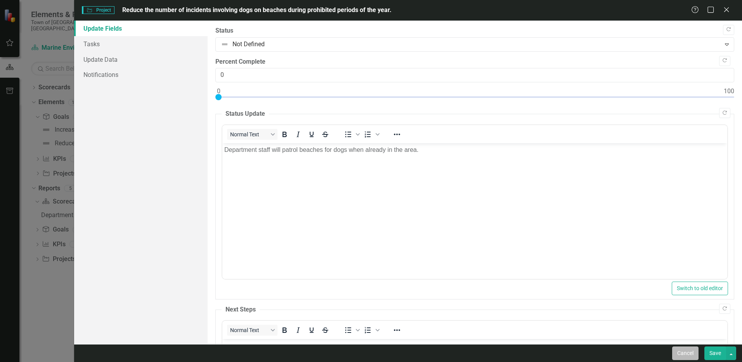
click at [674, 352] on button "Cancel" at bounding box center [685, 353] width 26 height 14
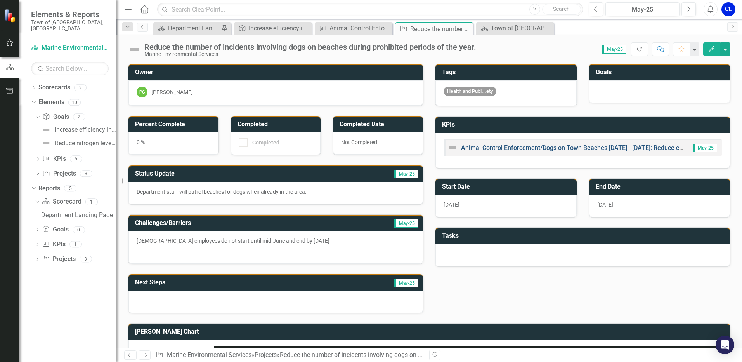
click at [515, 147] on link "Animal Control Enforcement/Dogs on Town Beaches [DATE] - [DATE]: Reduce calls f…" at bounding box center [645, 147] width 368 height 7
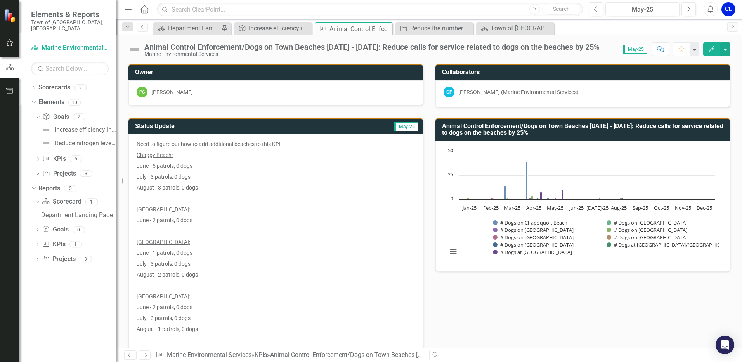
click at [244, 162] on p "June - 5 patrols, 0 dogs" at bounding box center [276, 165] width 278 height 11
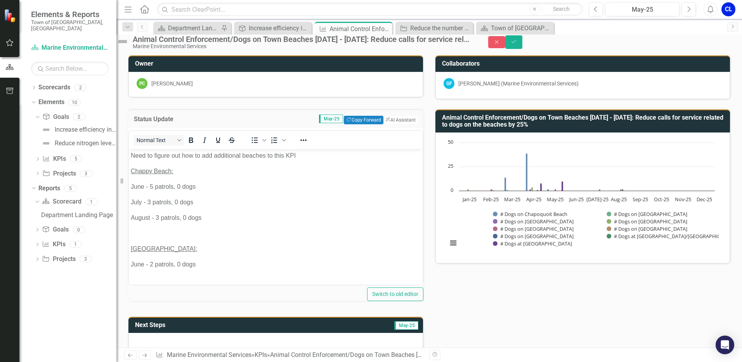
click at [295, 155] on p "Need to figure out how to add additional beaches to this KPI" at bounding box center [276, 155] width 290 height 9
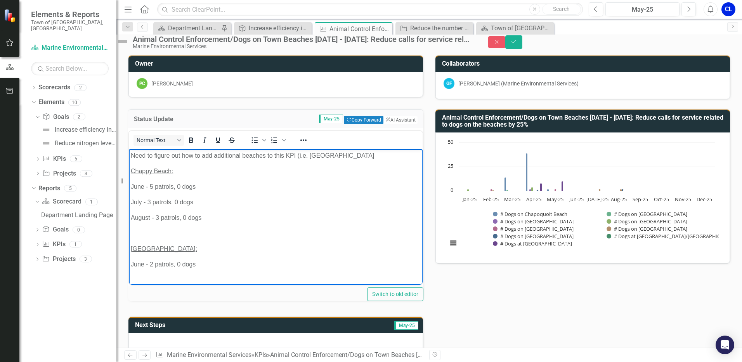
click at [135, 229] on p "Rich Text Area. Press ALT-0 for help." at bounding box center [276, 232] width 290 height 9
click at [144, 266] on p "Rich Text Area. Press ALT-0 for help." at bounding box center [276, 263] width 290 height 9
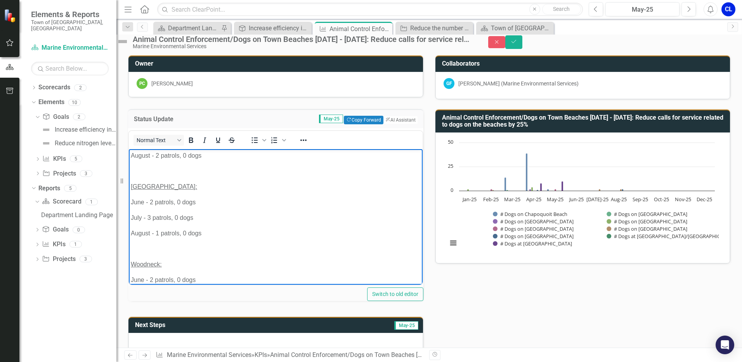
click at [147, 172] on p "Rich Text Area. Press ALT-0 for help." at bounding box center [276, 170] width 290 height 9
click at [147, 234] on p "Rich Text Area. Press ALT-0 for help." at bounding box center [276, 232] width 290 height 9
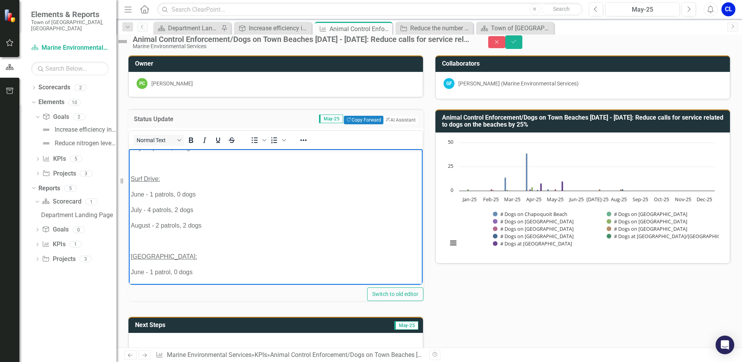
click at [148, 167] on p "Rich Text Area. Press ALT-0 for help." at bounding box center [276, 162] width 290 height 9
click at [151, 227] on p "Rich Text Area. Press ALT-0 for help." at bounding box center [276, 224] width 290 height 9
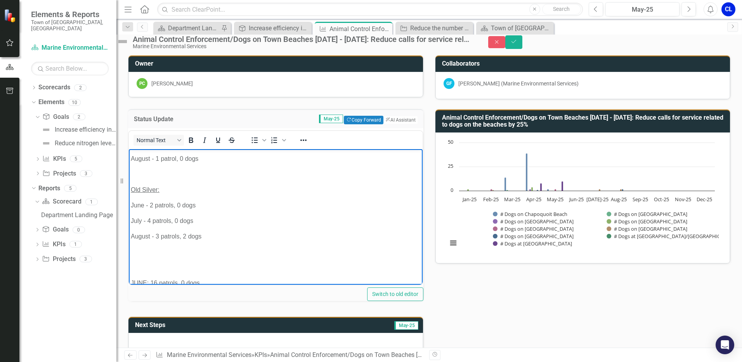
scroll to position [388, 0]
click at [146, 172] on p "Rich Text Area. Press ALT-0 for help." at bounding box center [276, 170] width 290 height 9
click at [146, 243] on body "Need to figure out how to add additional beaches to this KPI (i.e. Woodneck Cha…" at bounding box center [276, 33] width 294 height 547
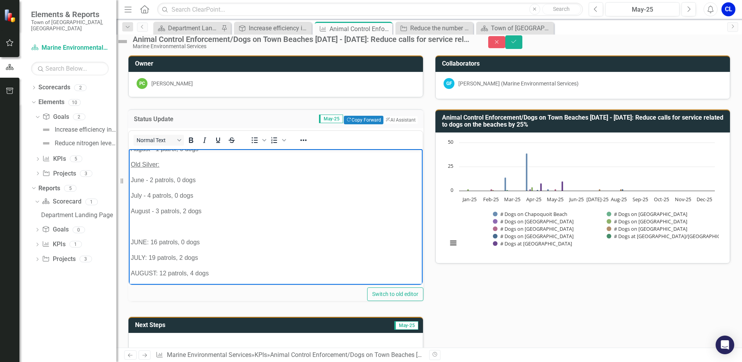
scroll to position [396, 0]
click at [561, 311] on div "Status Update May-25 Copy Forward Copy Forward ClearPoint AI AI Assistant Norma…" at bounding box center [429, 340] width 614 height 482
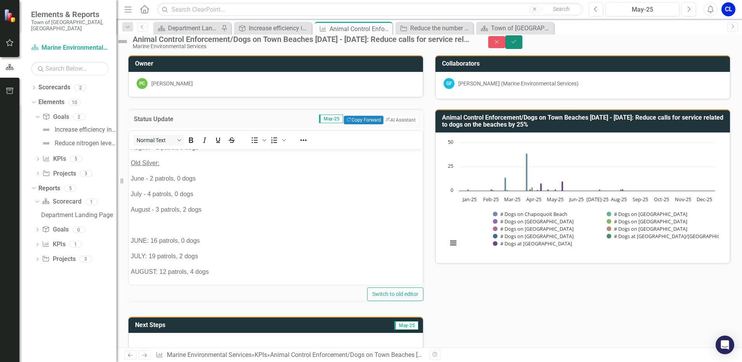
click at [517, 44] on icon "Save" at bounding box center [513, 41] width 7 height 5
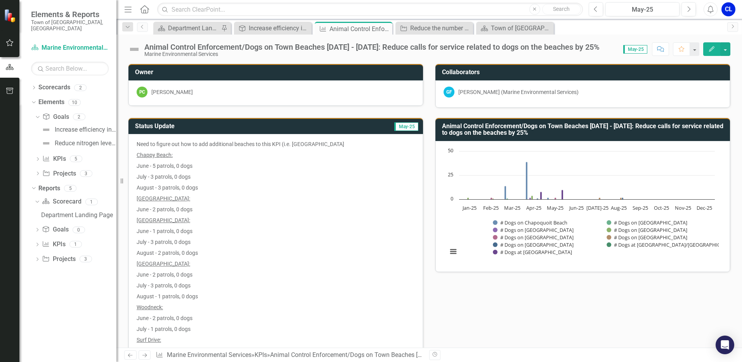
click at [278, 165] on p "June - 5 patrols, 0 dogs" at bounding box center [276, 165] width 278 height 11
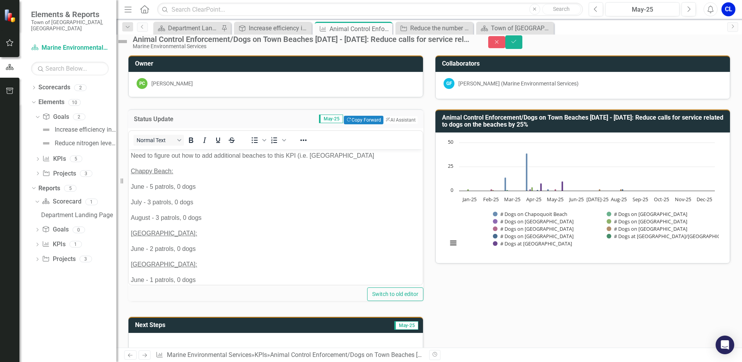
scroll to position [0, 0]
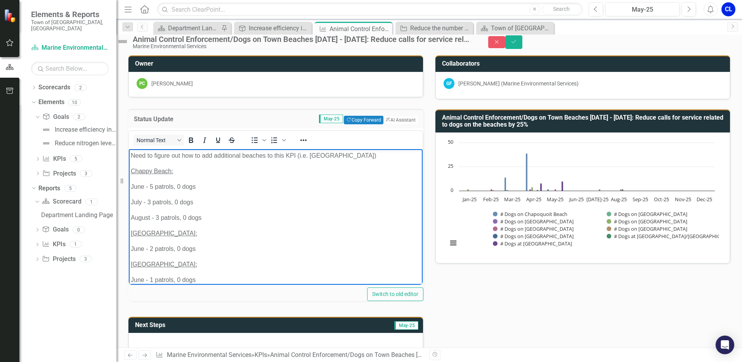
click at [135, 159] on p "Need to figure out how to add additional beaches to this KPI (i.e. Woodneck)" at bounding box center [276, 155] width 290 height 9
click at [133, 168] on u "Chappy Beach:" at bounding box center [152, 170] width 42 height 7
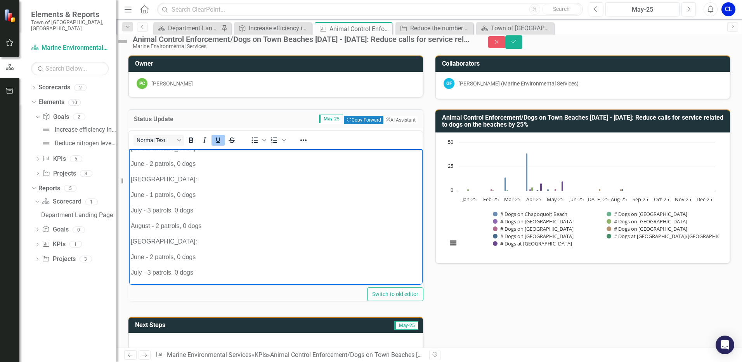
scroll to position [116, 0]
click at [132, 174] on p "[GEOGRAPHIC_DATA]:" at bounding box center [276, 178] width 290 height 9
click at [132, 237] on u "Surf Drive:" at bounding box center [146, 240] width 30 height 7
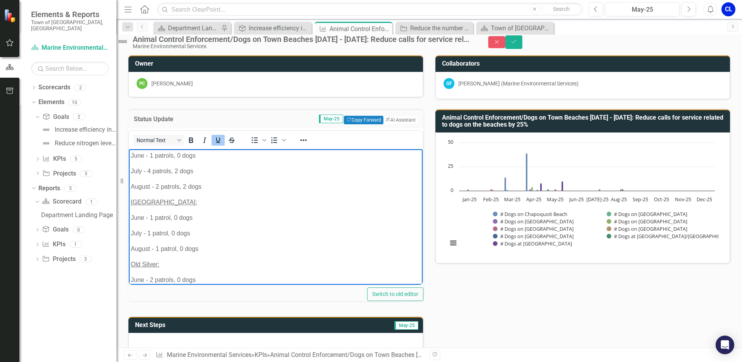
click at [131, 198] on u "[GEOGRAPHIC_DATA]:" at bounding box center [164, 201] width 66 height 7
click at [132, 277] on u "Old Silver:" at bounding box center [145, 279] width 29 height 7
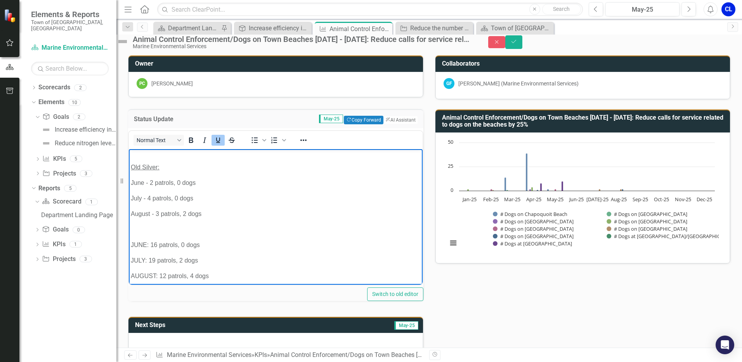
scroll to position [521, 0]
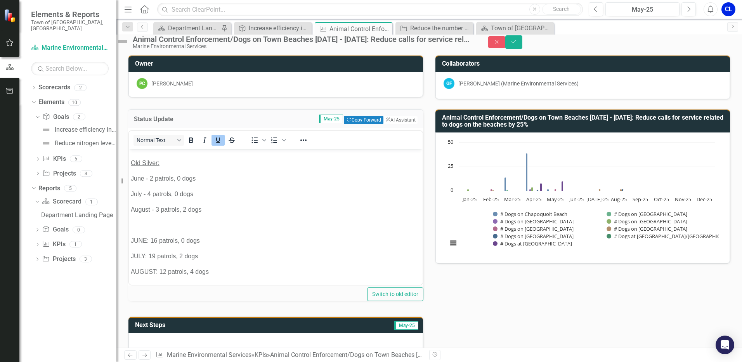
click at [469, 314] on div "Status Update May-25 Copy Forward Copy Forward ClearPoint AI AI Assistant Norma…" at bounding box center [429, 340] width 614 height 482
click at [646, 128] on h3 "Animal Control Enforcement/Dogs on Town Beaches [DATE] - [DATE]: Reduce calls f…" at bounding box center [584, 121] width 284 height 14
click at [522, 44] on button "Save" at bounding box center [513, 42] width 17 height 14
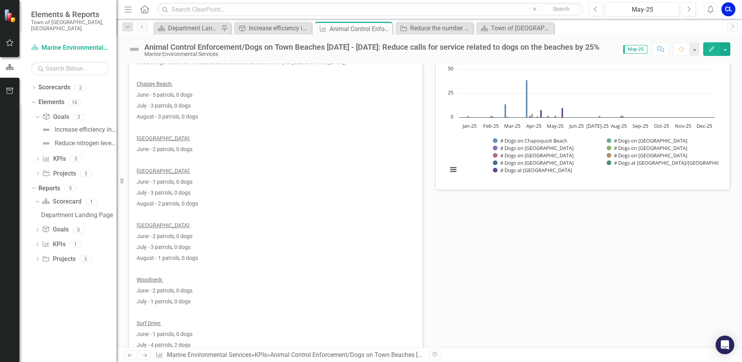
scroll to position [0, 0]
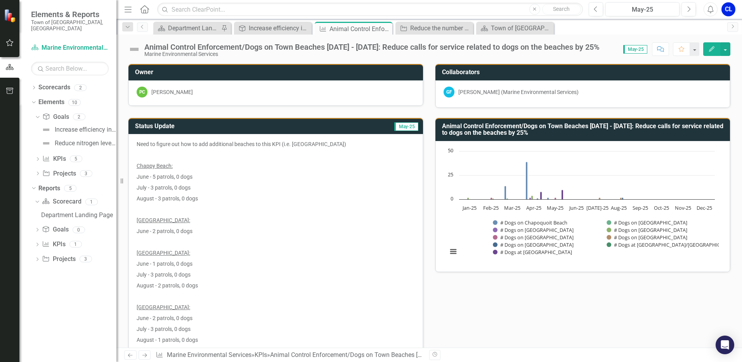
click at [707, 50] on button "Edit" at bounding box center [711, 49] width 17 height 14
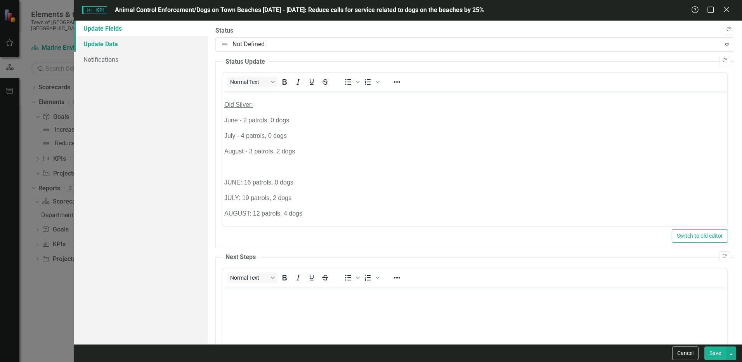
click at [117, 42] on link "Update Data" at bounding box center [141, 44] width 134 height 16
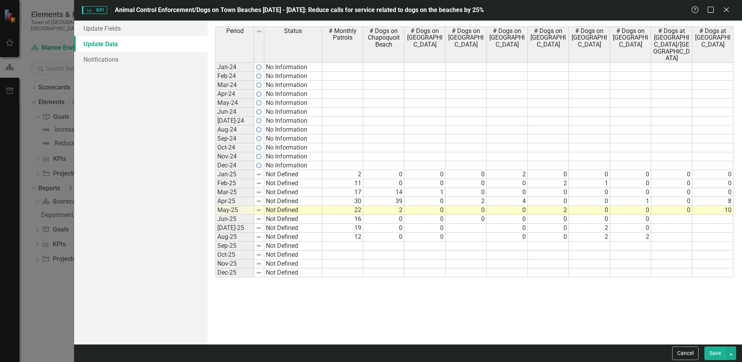
click at [298, 33] on span "Status" at bounding box center [293, 31] width 18 height 7
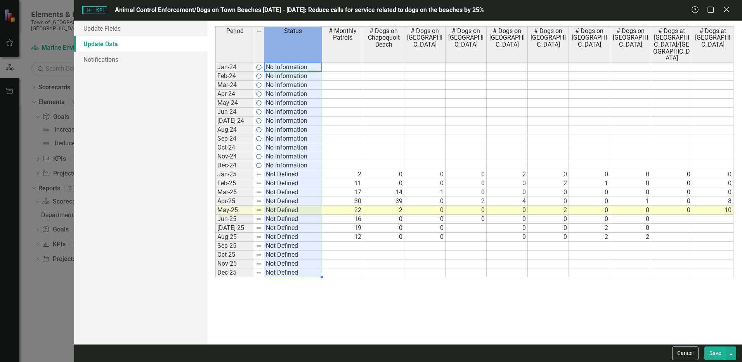
click at [298, 33] on span "Status" at bounding box center [293, 31] width 18 height 7
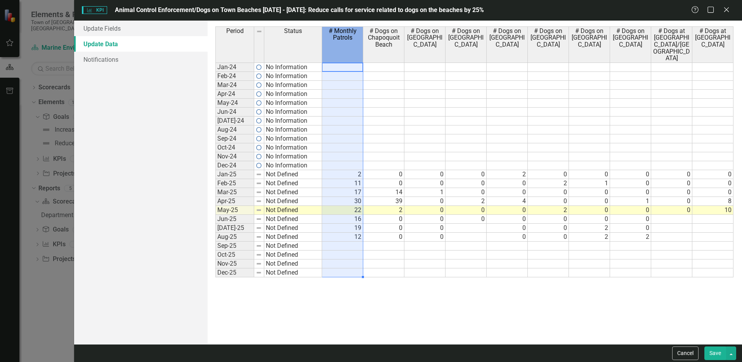
click at [345, 40] on span "# Monthly Patrols" at bounding box center [343, 35] width 38 height 14
click at [347, 40] on span "# Monthly Patrols" at bounding box center [343, 35] width 38 height 14
click at [378, 41] on span "# Dogs on Chapoquoit Beach" at bounding box center [384, 38] width 38 height 21
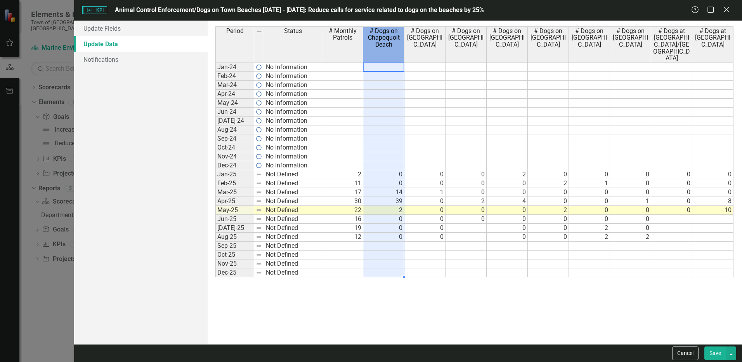
click at [413, 41] on span "# Dogs on [GEOGRAPHIC_DATA]" at bounding box center [425, 38] width 38 height 21
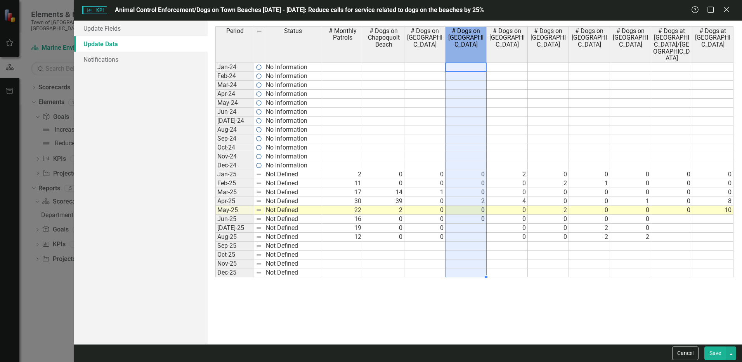
click at [465, 37] on span "# Dogs on [GEOGRAPHIC_DATA]" at bounding box center [466, 38] width 38 height 21
click at [508, 37] on span "# Dogs on [GEOGRAPHIC_DATA]" at bounding box center [507, 38] width 38 height 21
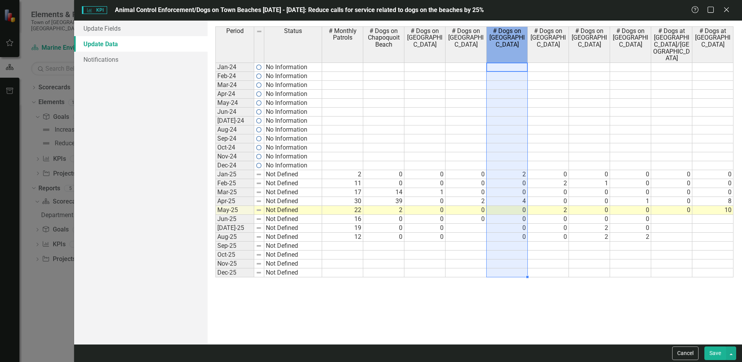
click at [508, 37] on span "# Dogs on [GEOGRAPHIC_DATA]" at bounding box center [507, 38] width 38 height 21
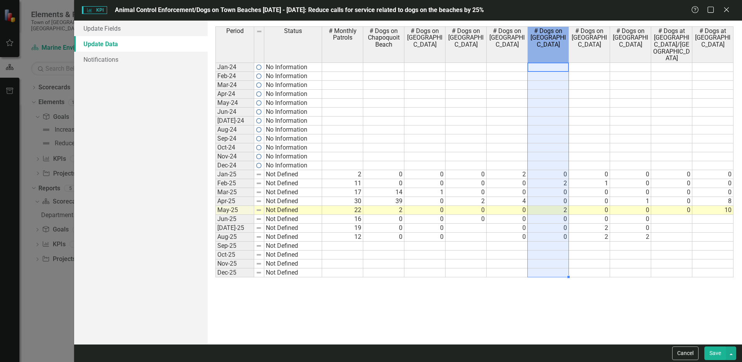
click at [564, 37] on span "# Dogs on [GEOGRAPHIC_DATA]" at bounding box center [548, 38] width 38 height 21
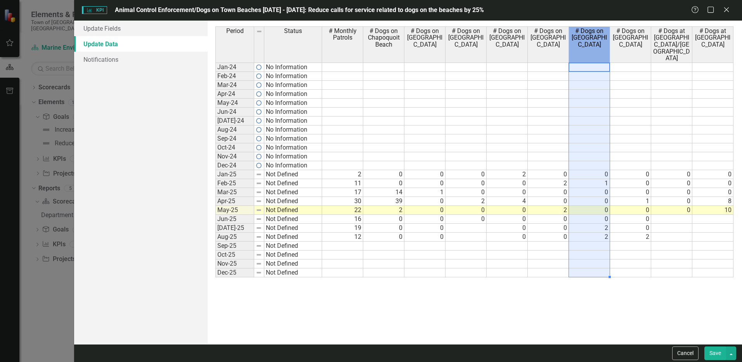
click at [594, 37] on span "# Dogs on [GEOGRAPHIC_DATA]" at bounding box center [590, 38] width 38 height 21
click at [677, 46] on span "# Dogs at [GEOGRAPHIC_DATA]/[GEOGRAPHIC_DATA]" at bounding box center [672, 45] width 38 height 34
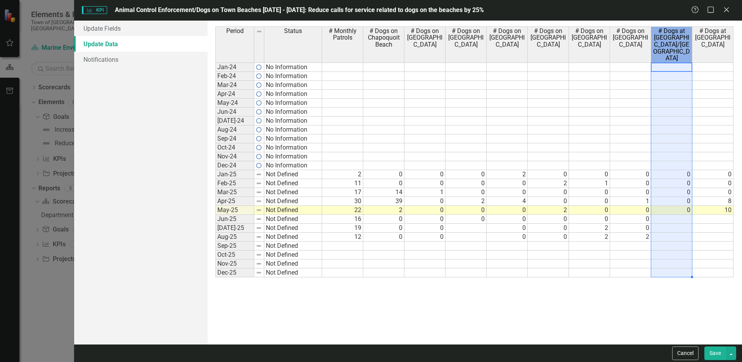
click at [715, 246] on td at bounding box center [713, 245] width 41 height 9
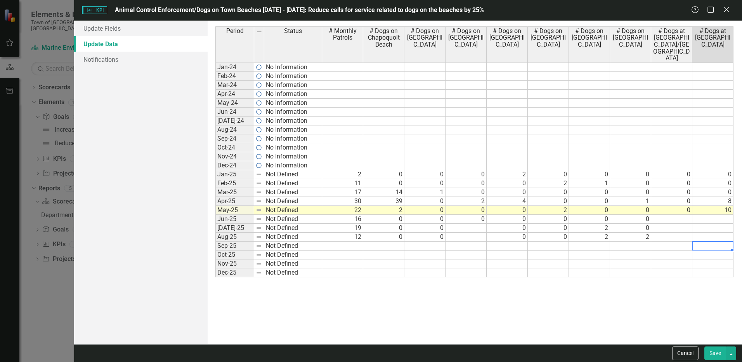
click at [215, 249] on div "Period Status # Monthly Patrols # Dogs on Chapoquoit Beach # Dogs on [GEOGRAPHI…" at bounding box center [215, 151] width 0 height 251
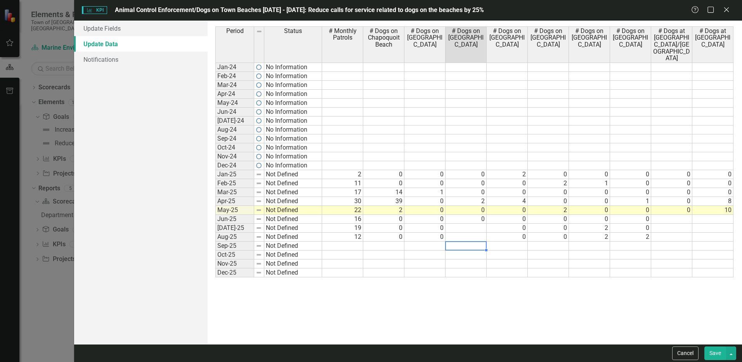
click at [592, 229] on td "2" at bounding box center [589, 228] width 41 height 9
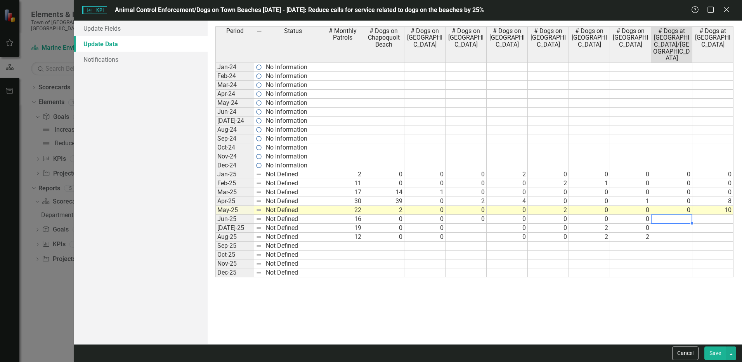
click at [663, 222] on td at bounding box center [671, 219] width 41 height 9
click at [712, 219] on td at bounding box center [713, 219] width 41 height 9
click at [714, 355] on button "Save" at bounding box center [716, 353] width 22 height 14
